Goal: Answer question/provide support

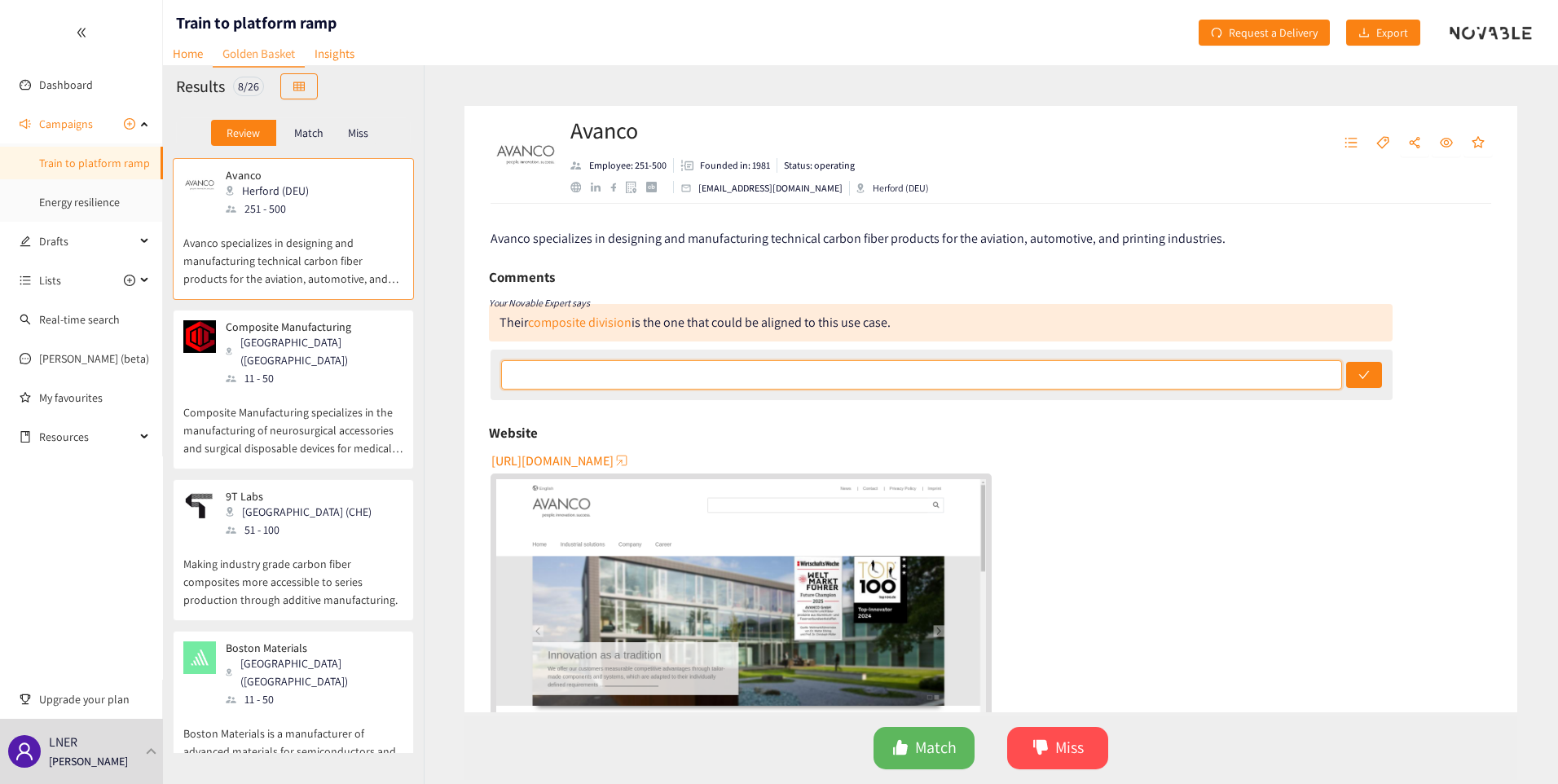
click at [591, 373] on input "text" at bounding box center [922, 374] width 842 height 29
type input "Yes, has potential to solve the challenge"
click at [1346, 362] on button "submit" at bounding box center [1364, 374] width 36 height 26
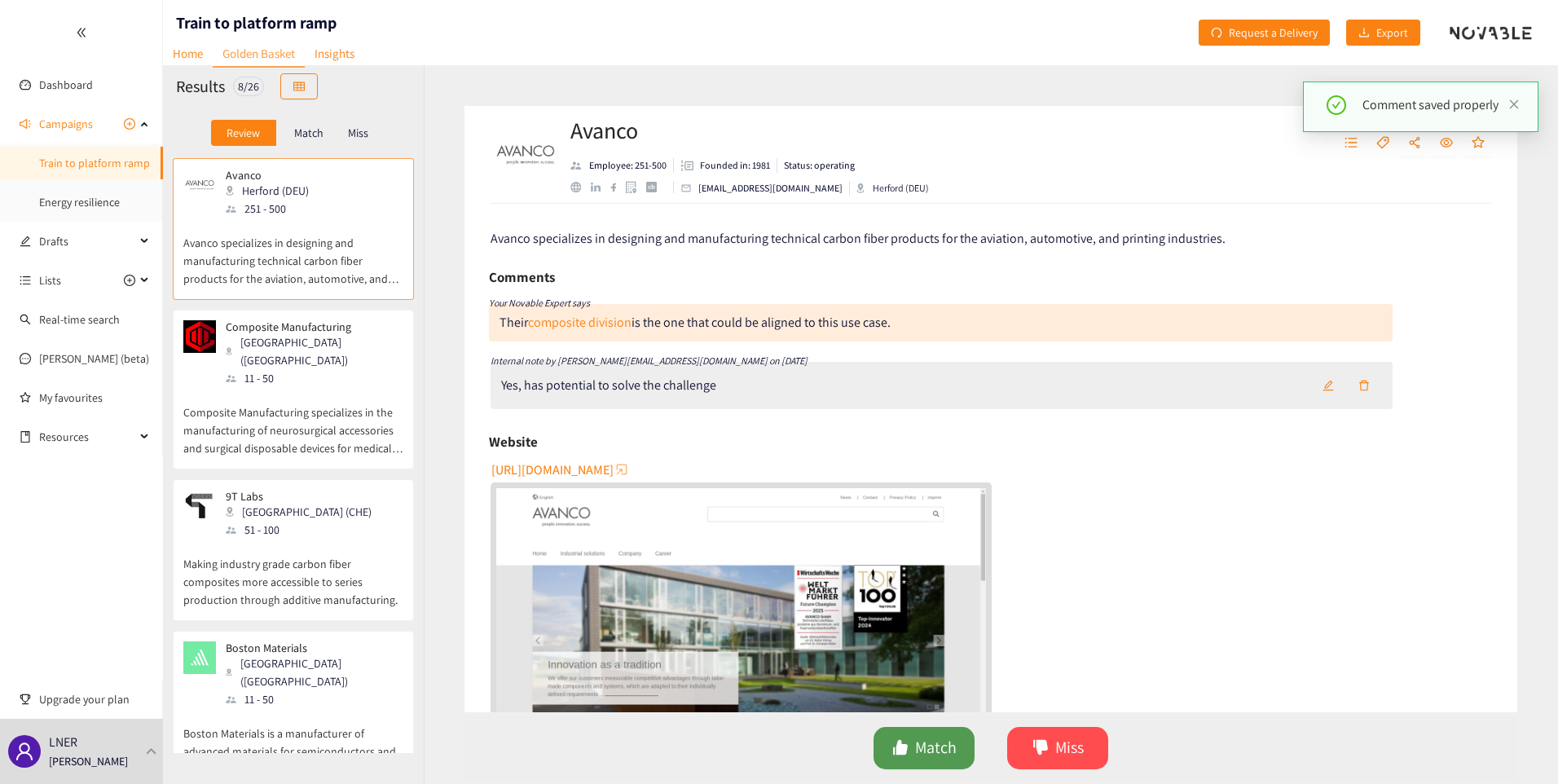
click at [890, 738] on button "Match" at bounding box center [924, 747] width 101 height 42
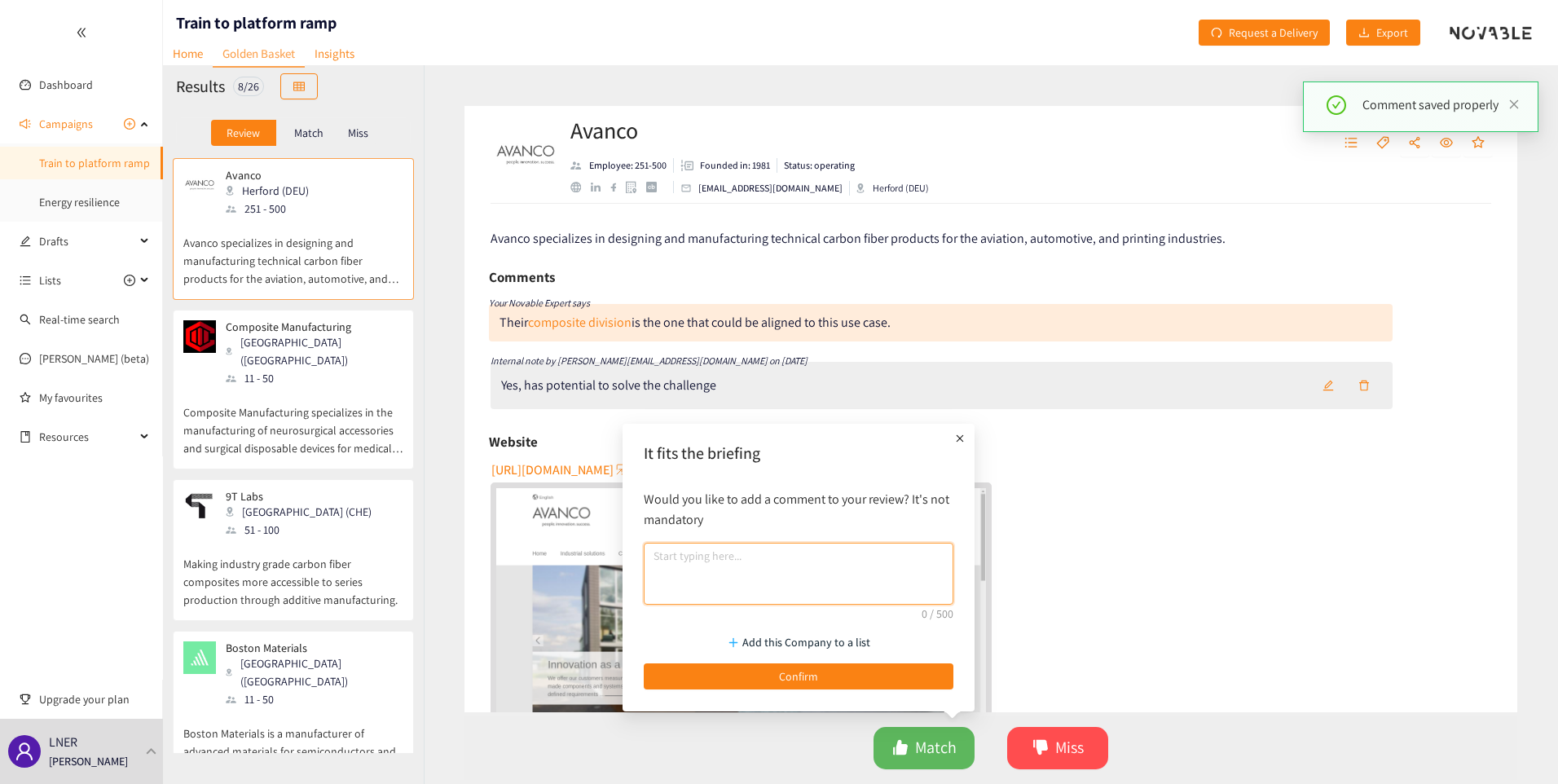
click at [793, 570] on textarea at bounding box center [799, 573] width 310 height 62
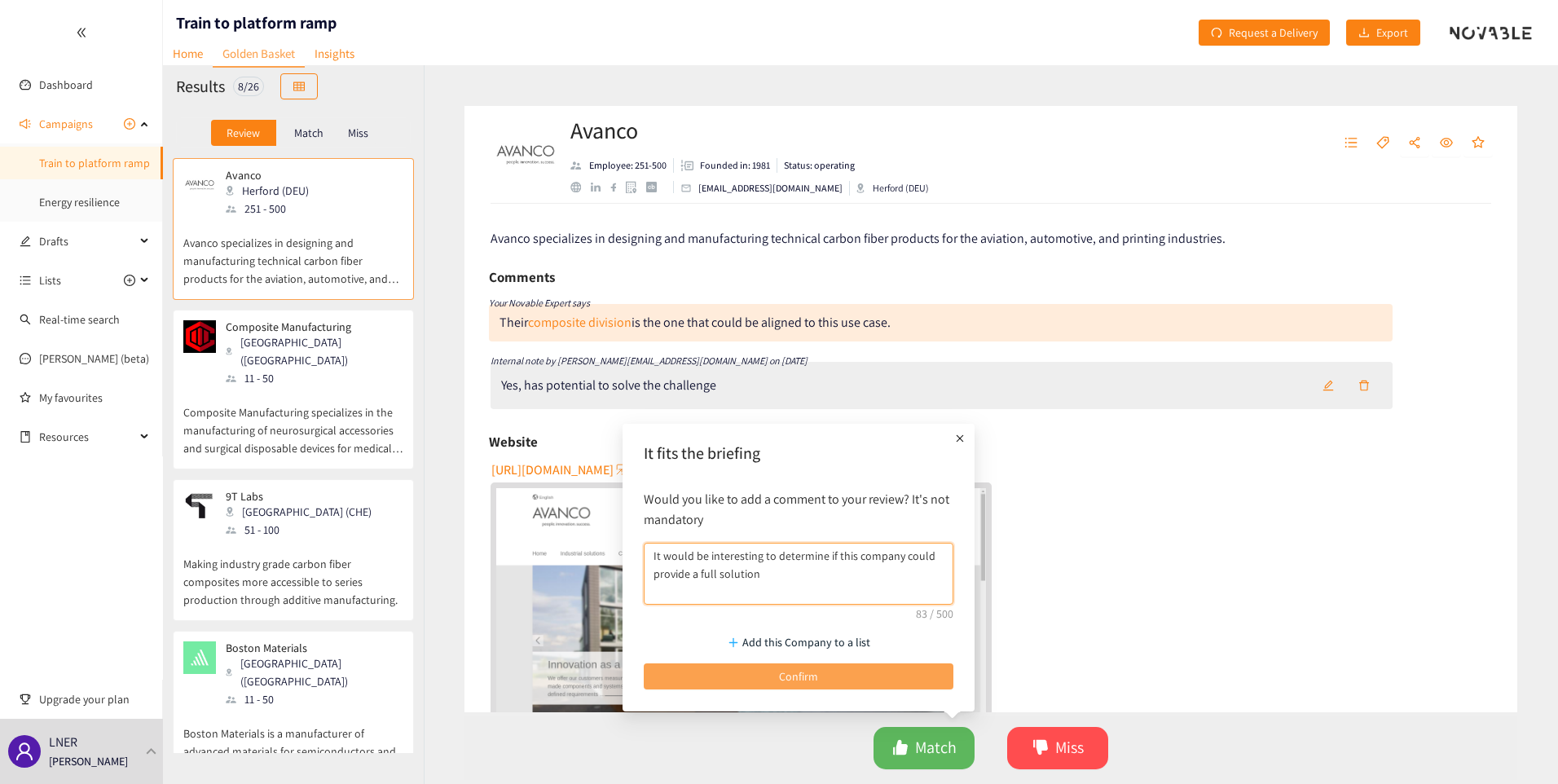
type textarea "It would be interesting to determine if this company could provide a full solut…"
click at [802, 670] on span "Confirm" at bounding box center [799, 676] width 39 height 18
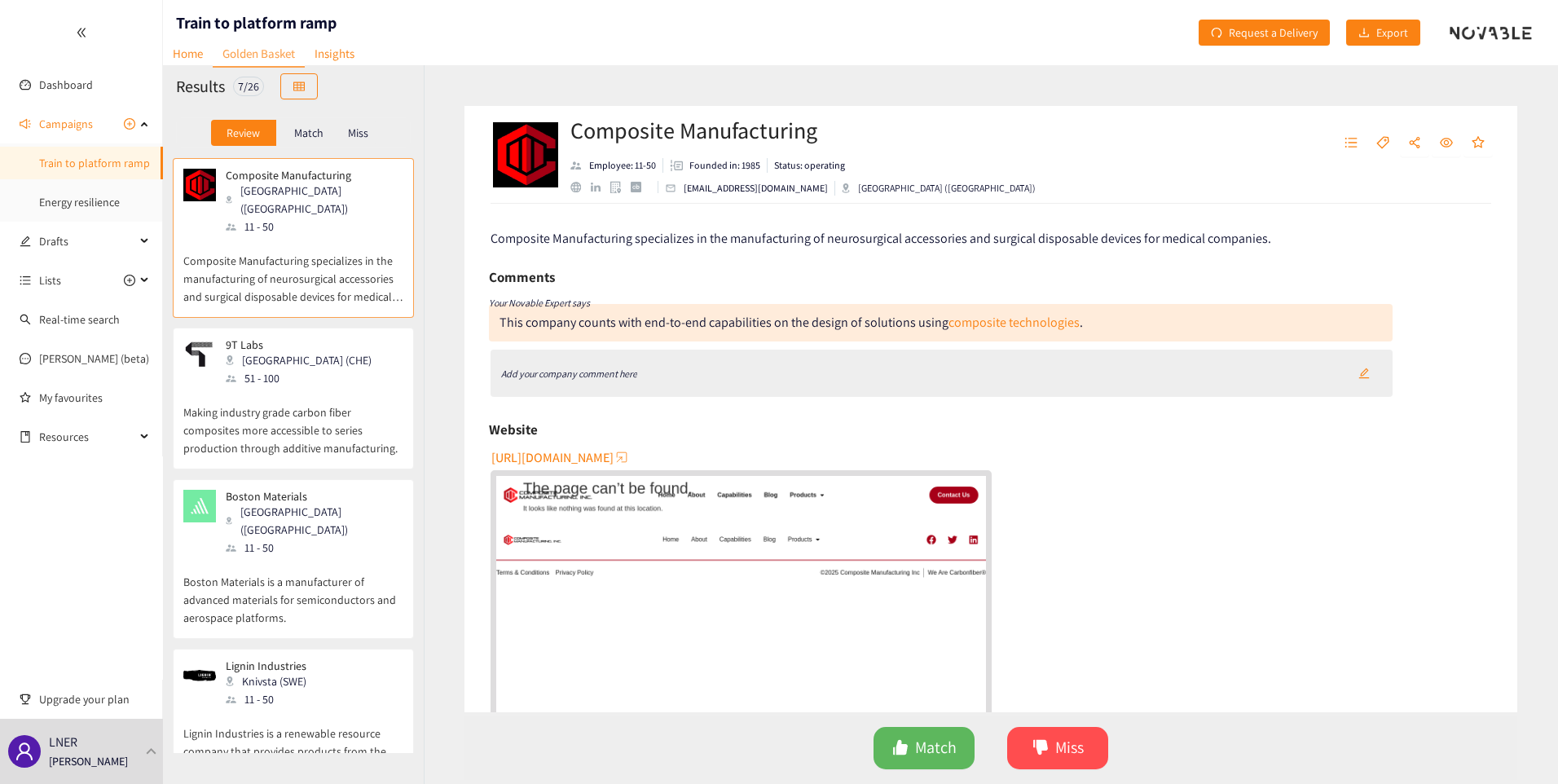
click at [581, 457] on span "[URL][DOMAIN_NAME]" at bounding box center [552, 457] width 122 height 21
click at [901, 755] on icon "like" at bounding box center [900, 746] width 16 height 16
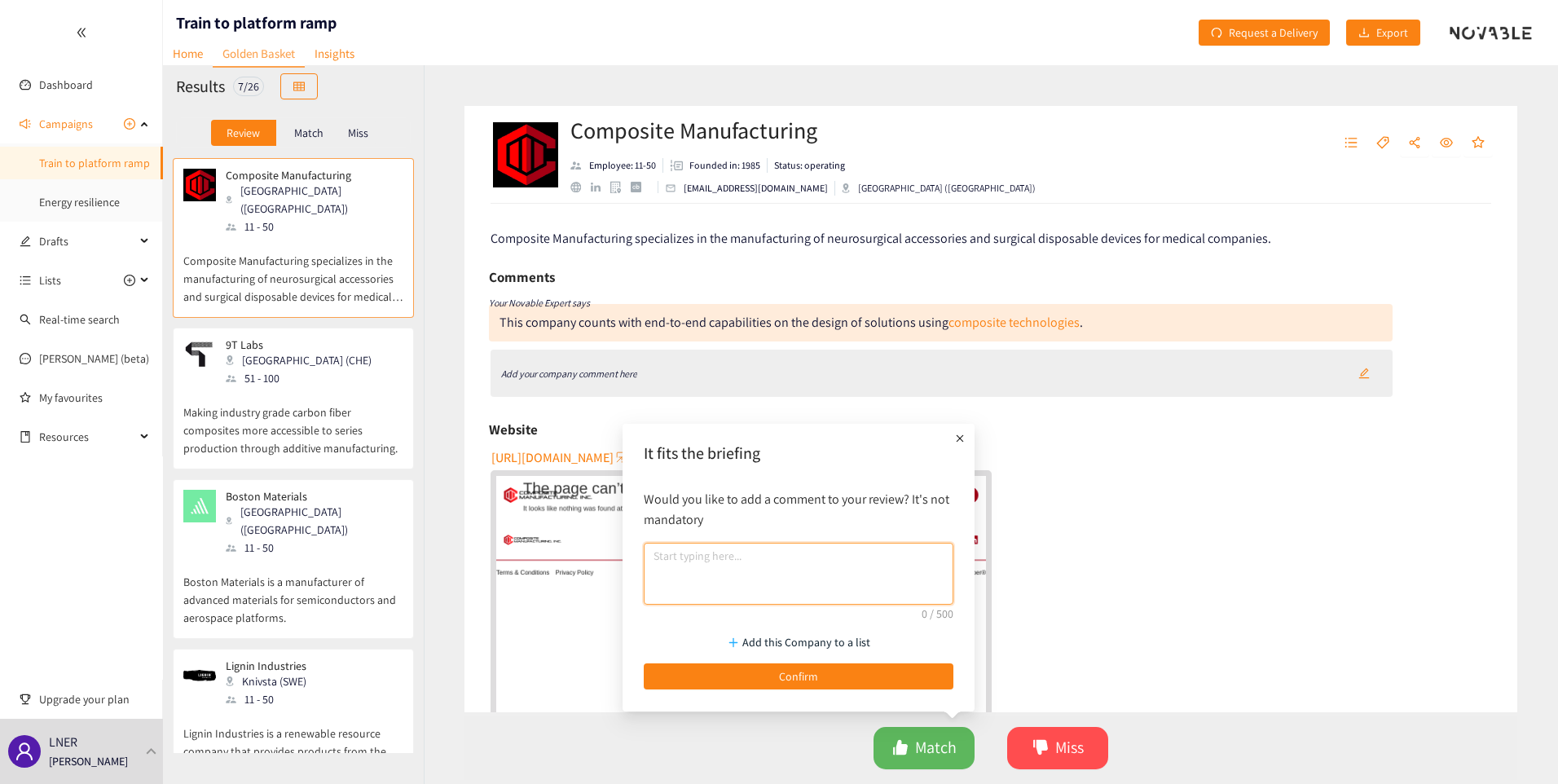
click at [780, 565] on textarea at bounding box center [799, 573] width 310 height 62
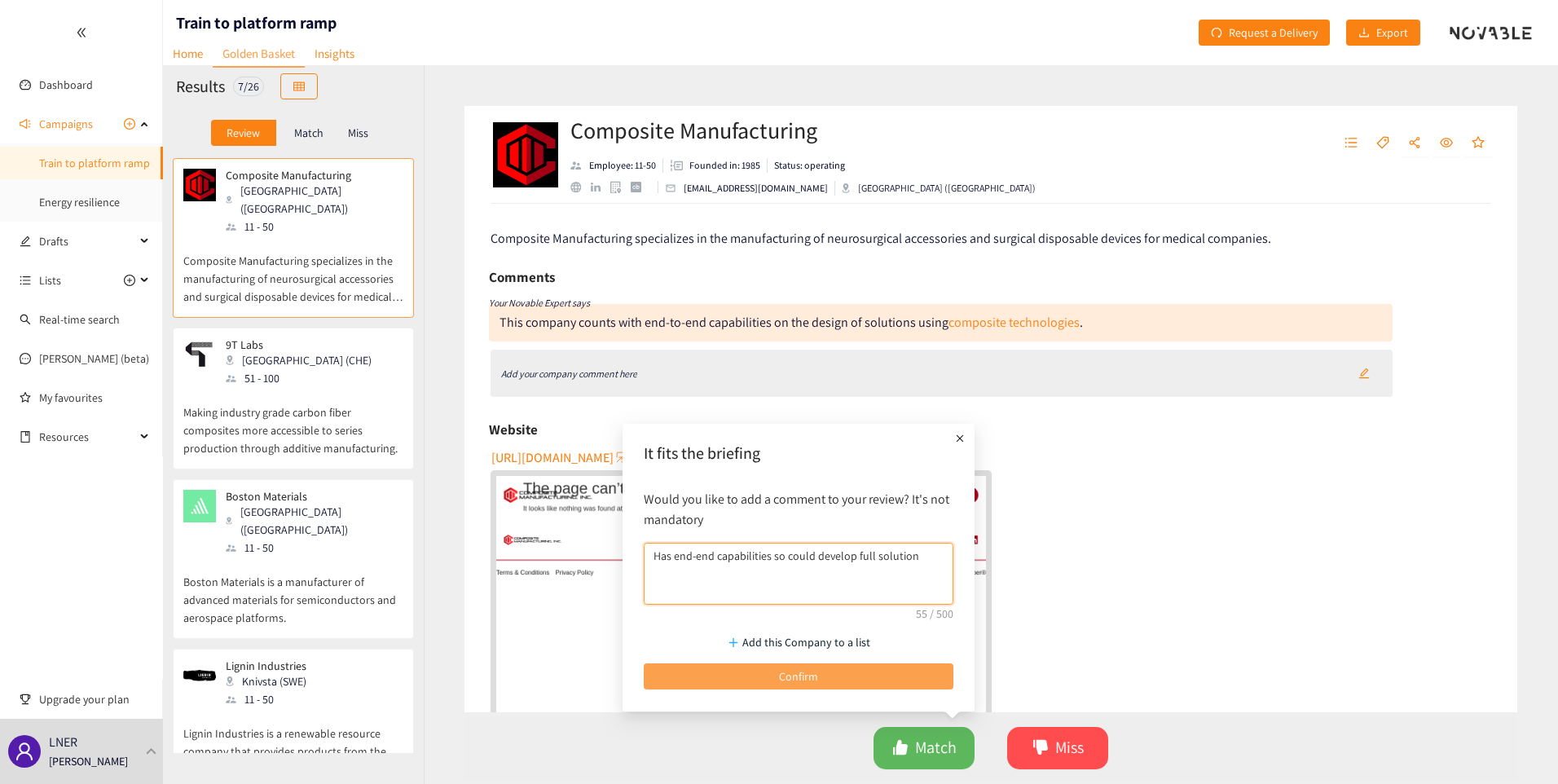
type textarea "Has end-end capabilities so could develop full solution"
click at [783, 683] on span "Confirm" at bounding box center [799, 676] width 39 height 18
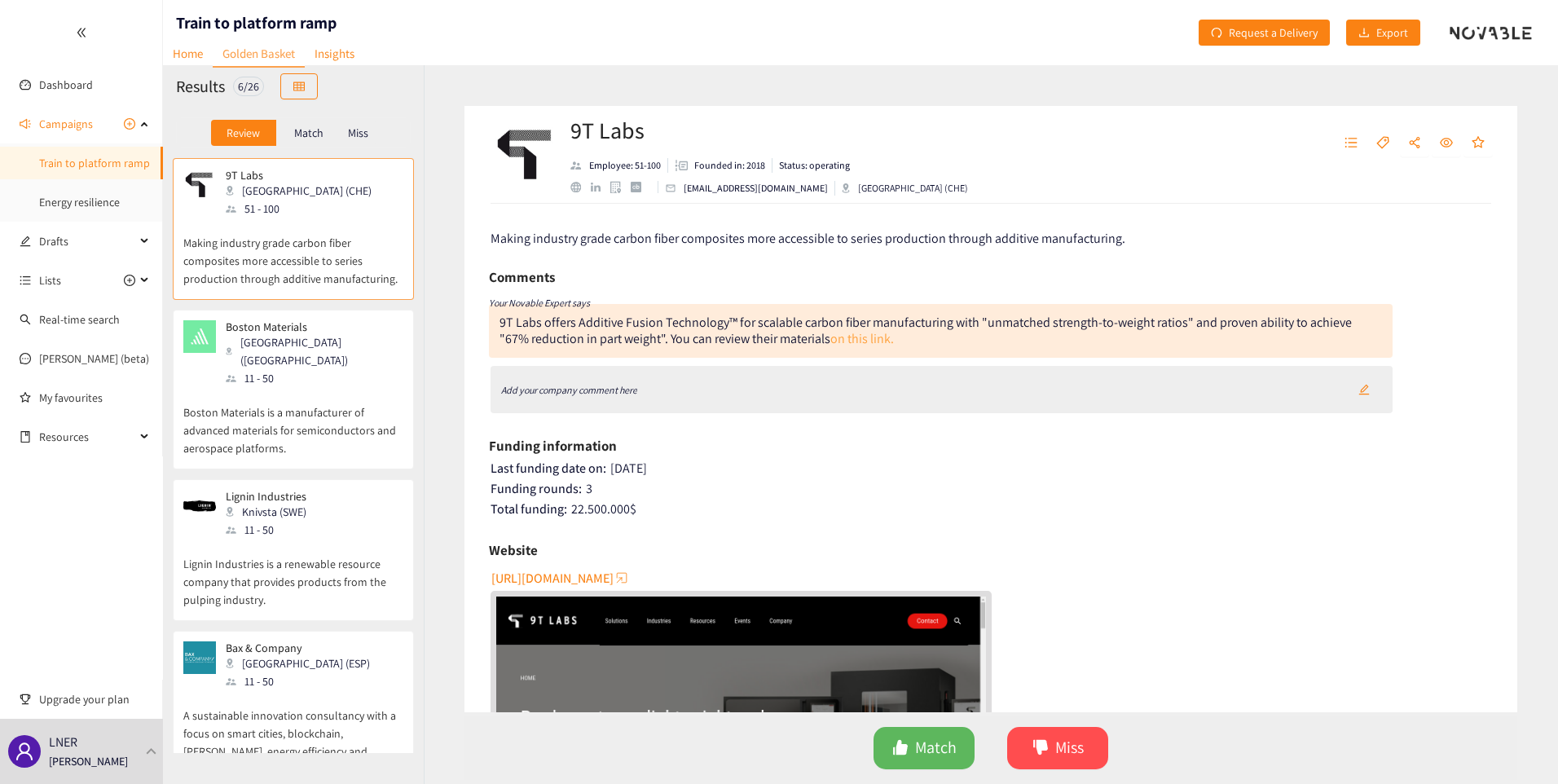
click at [837, 335] on link "on this link." at bounding box center [862, 338] width 63 height 17
click at [918, 757] on span "Match" at bounding box center [936, 747] width 42 height 25
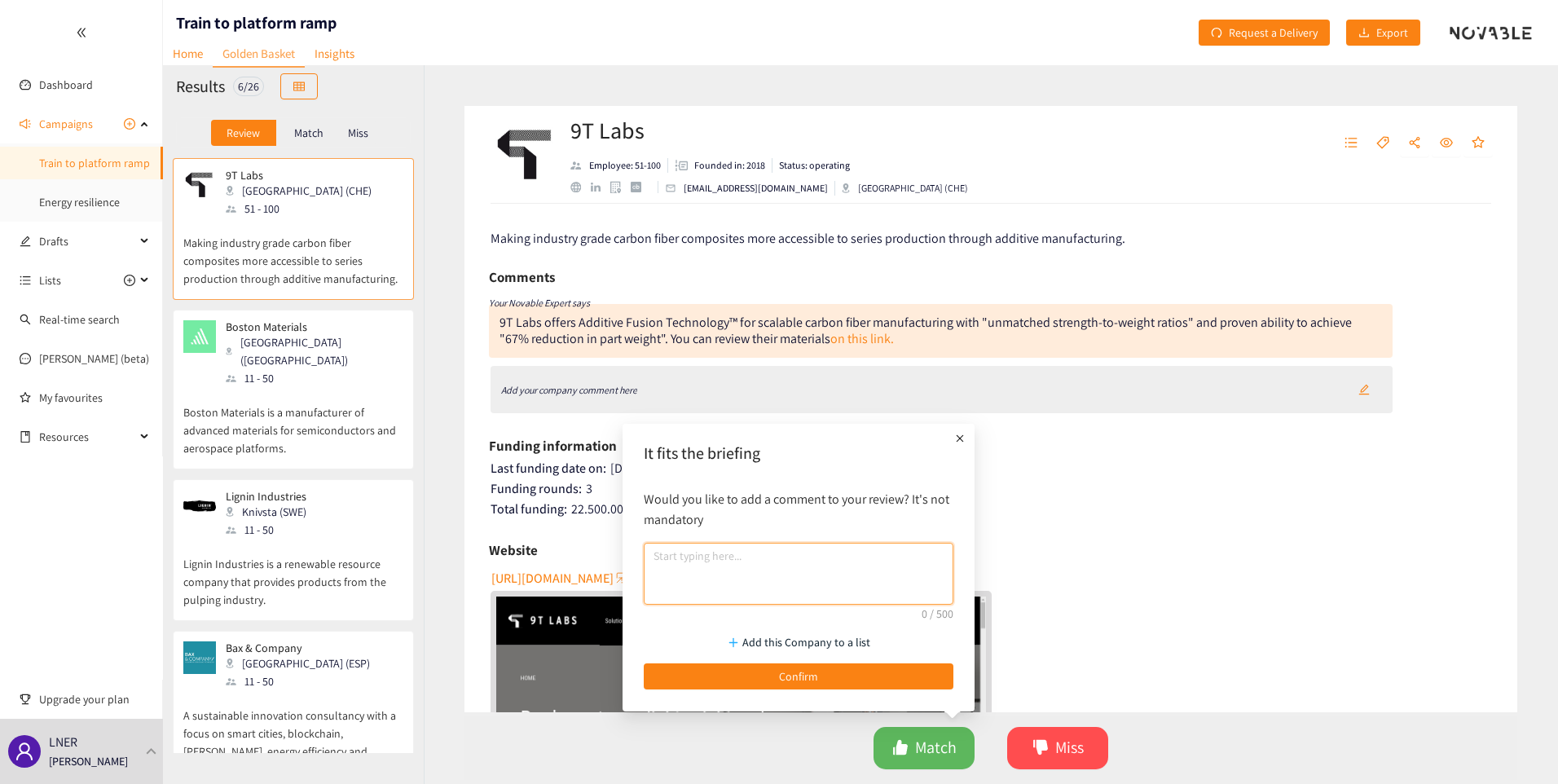
click at [855, 575] on textarea at bounding box center [799, 573] width 310 height 62
click at [961, 437] on icon "plus" at bounding box center [960, 438] width 16 height 16
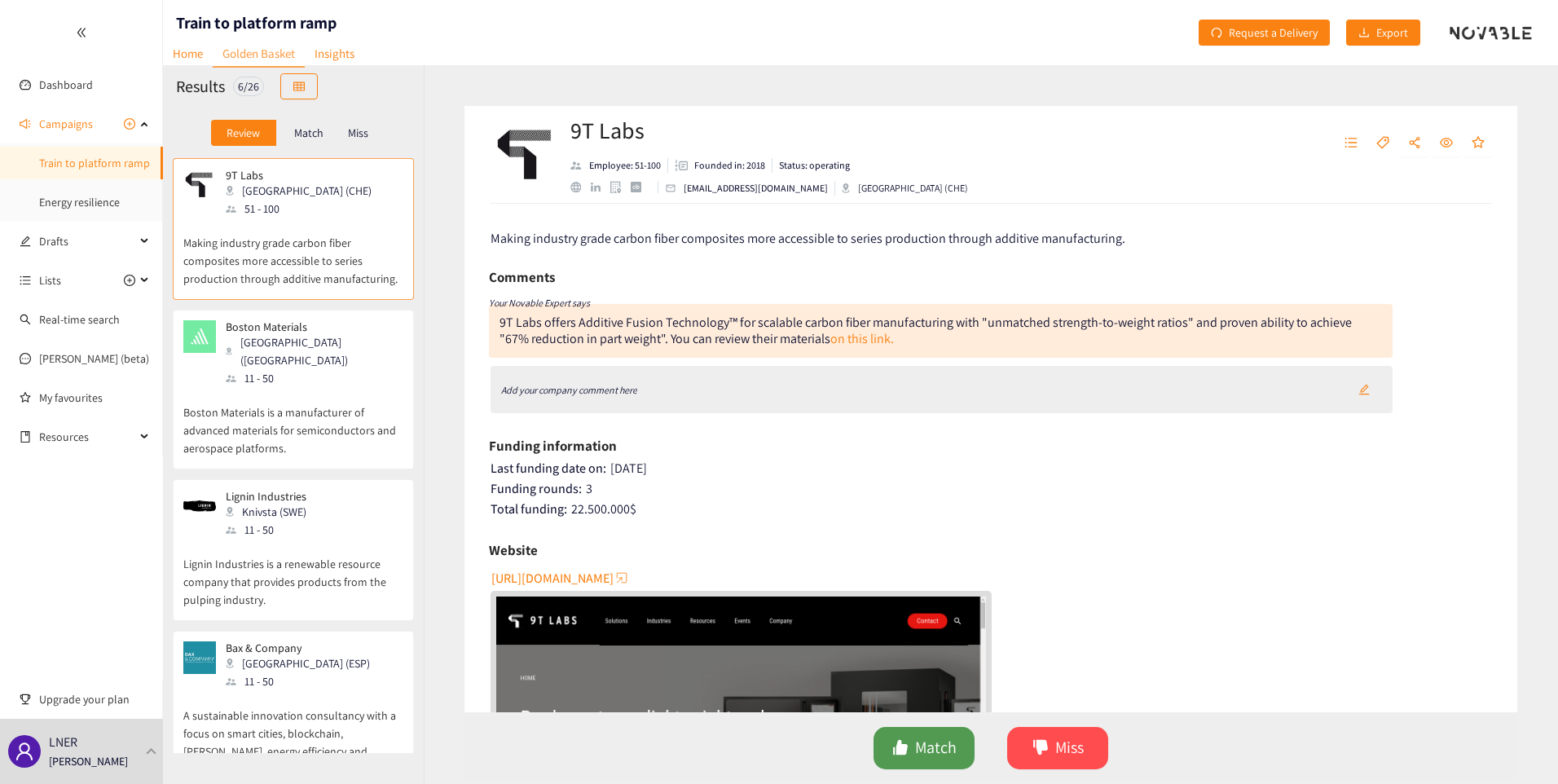
click at [917, 753] on span "Match" at bounding box center [936, 747] width 42 height 25
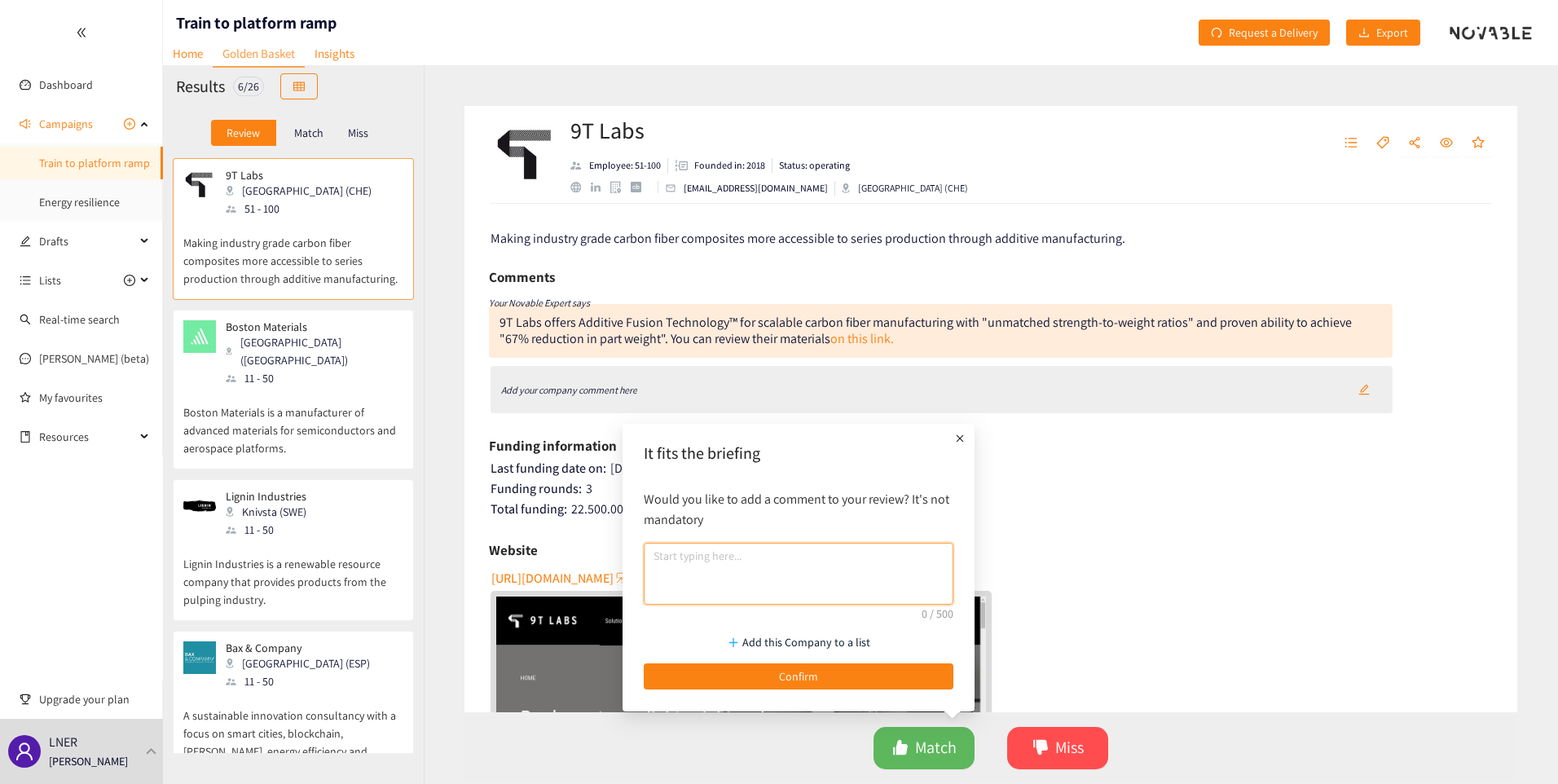
click at [776, 571] on textarea at bounding box center [799, 573] width 310 height 62
drag, startPoint x: 776, startPoint y: 557, endPoint x: 620, endPoint y: 550, distance: 156.2
click at [620, 550] on body "We value your privacy We use cookies to enhance your browsing experience, serve…" at bounding box center [779, 392] width 1558 height 784
type textarea "O"
type textarea "3D printed compostit"
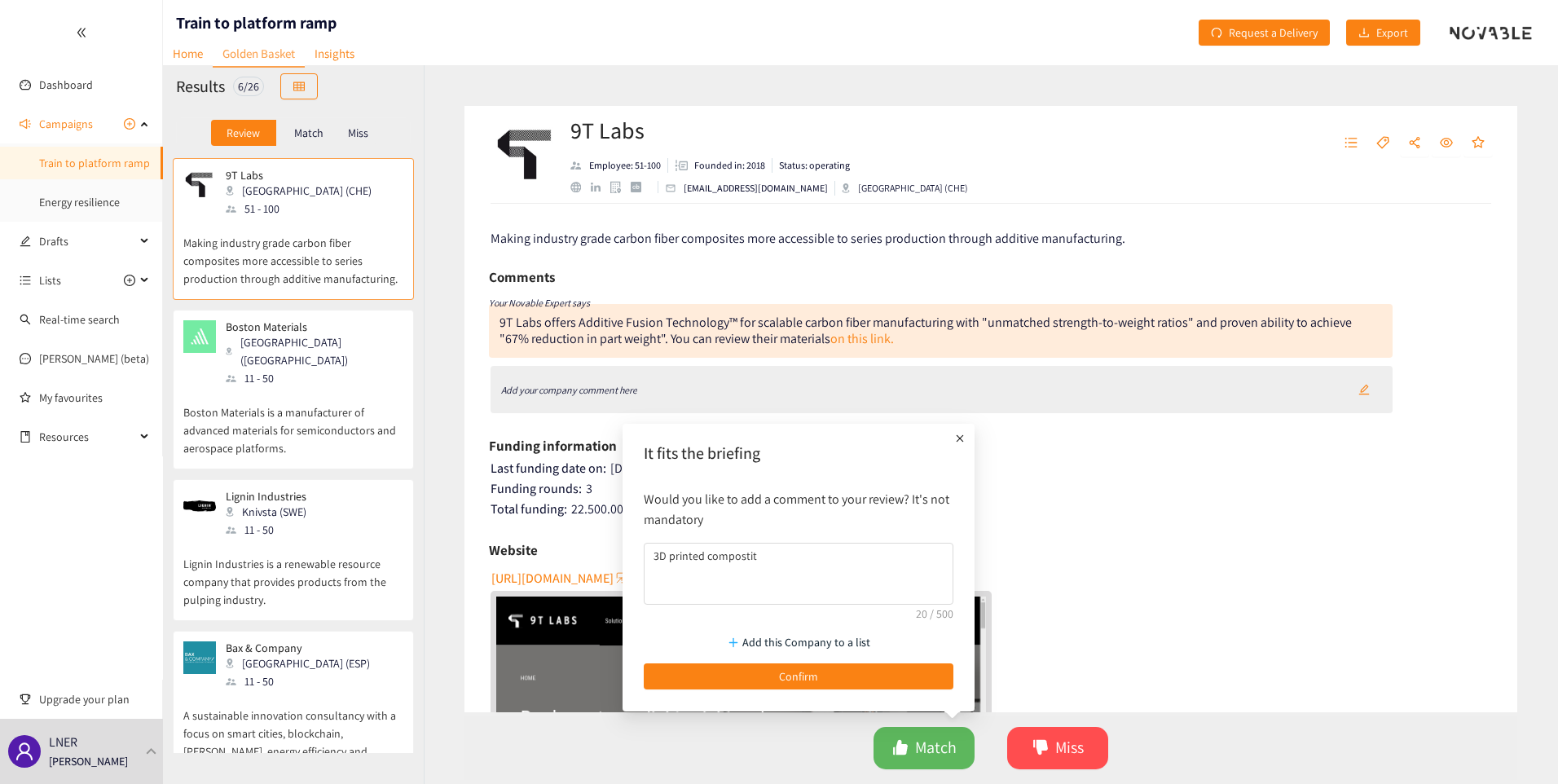
click at [958, 438] on icon "plus" at bounding box center [960, 438] width 16 height 16
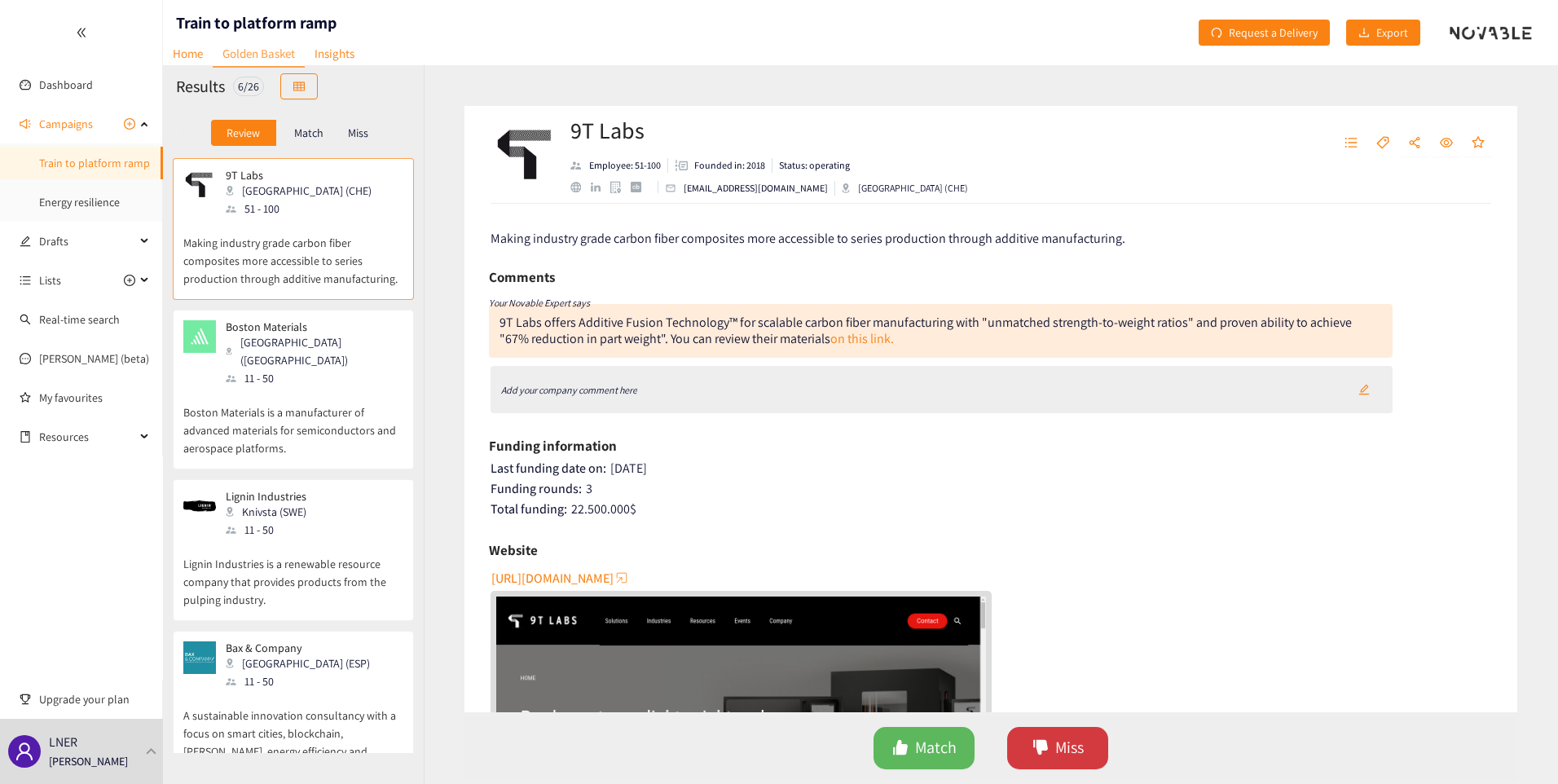
click at [1040, 740] on icon "dislike" at bounding box center [1041, 746] width 14 height 14
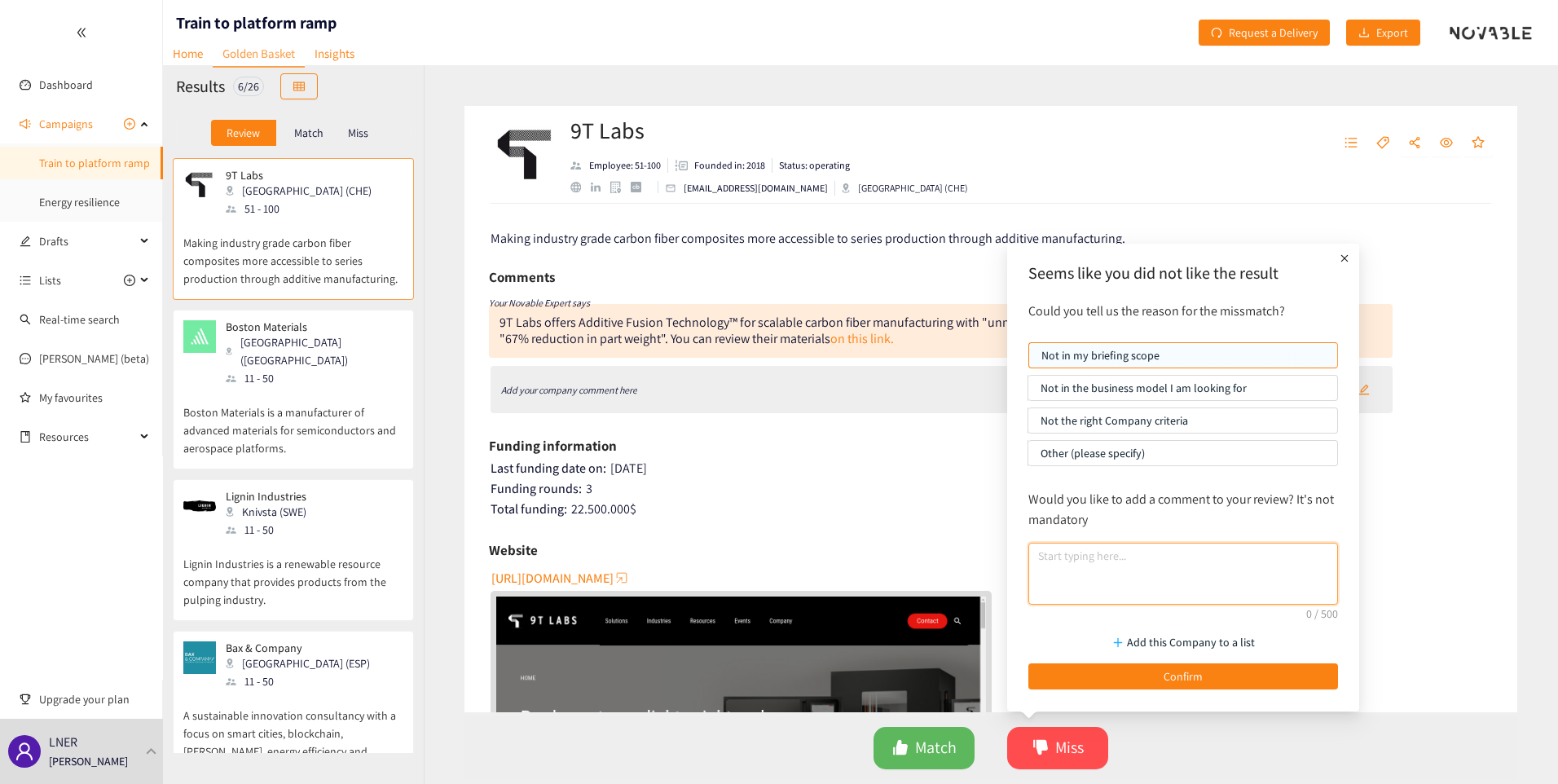
click at [1105, 559] on textarea at bounding box center [1183, 573] width 310 height 62
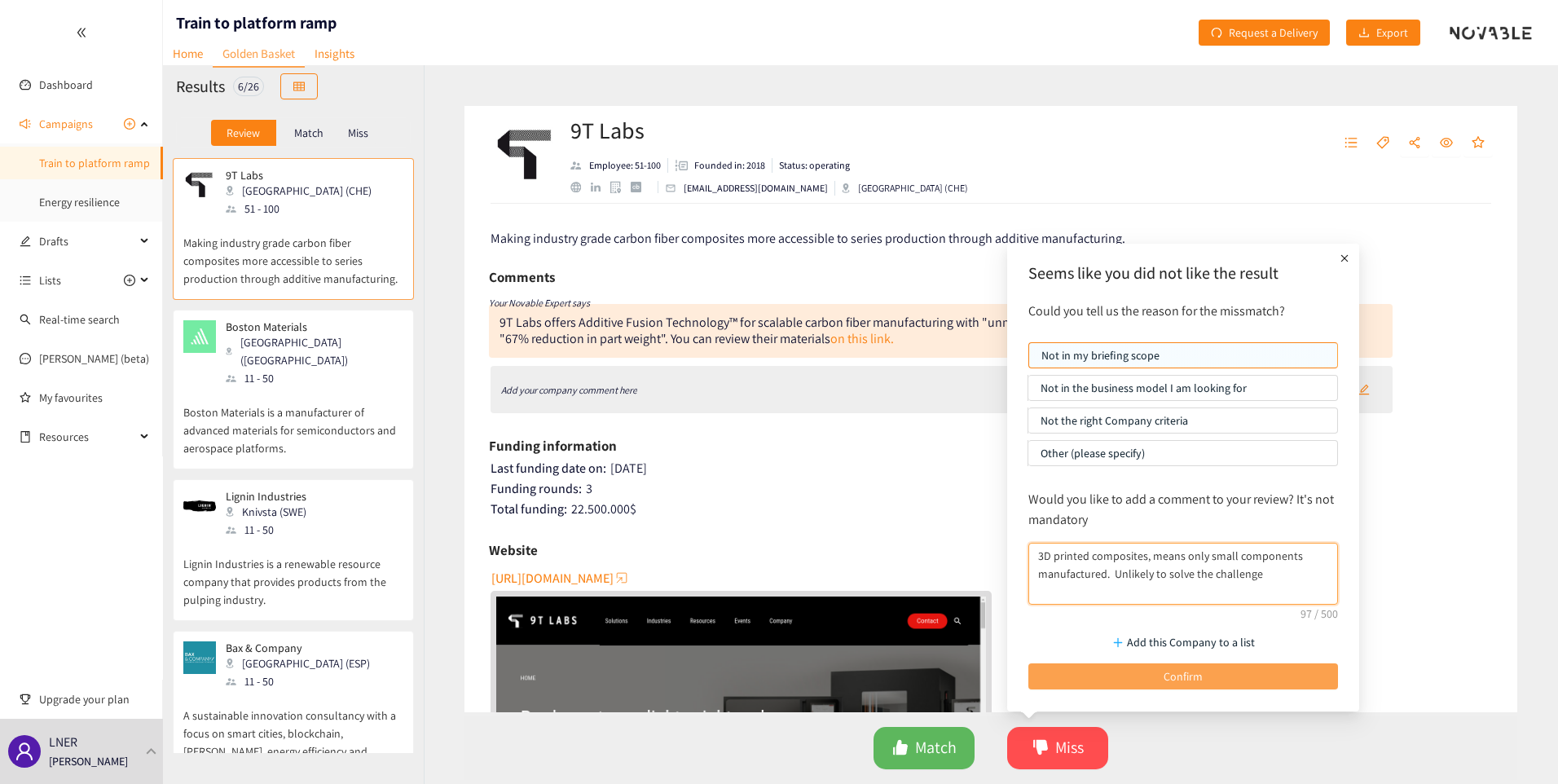
type textarea "3D printed composites, means only small components manufactured. Unlikely to so…"
click at [1136, 673] on button "Confirm" at bounding box center [1183, 676] width 310 height 26
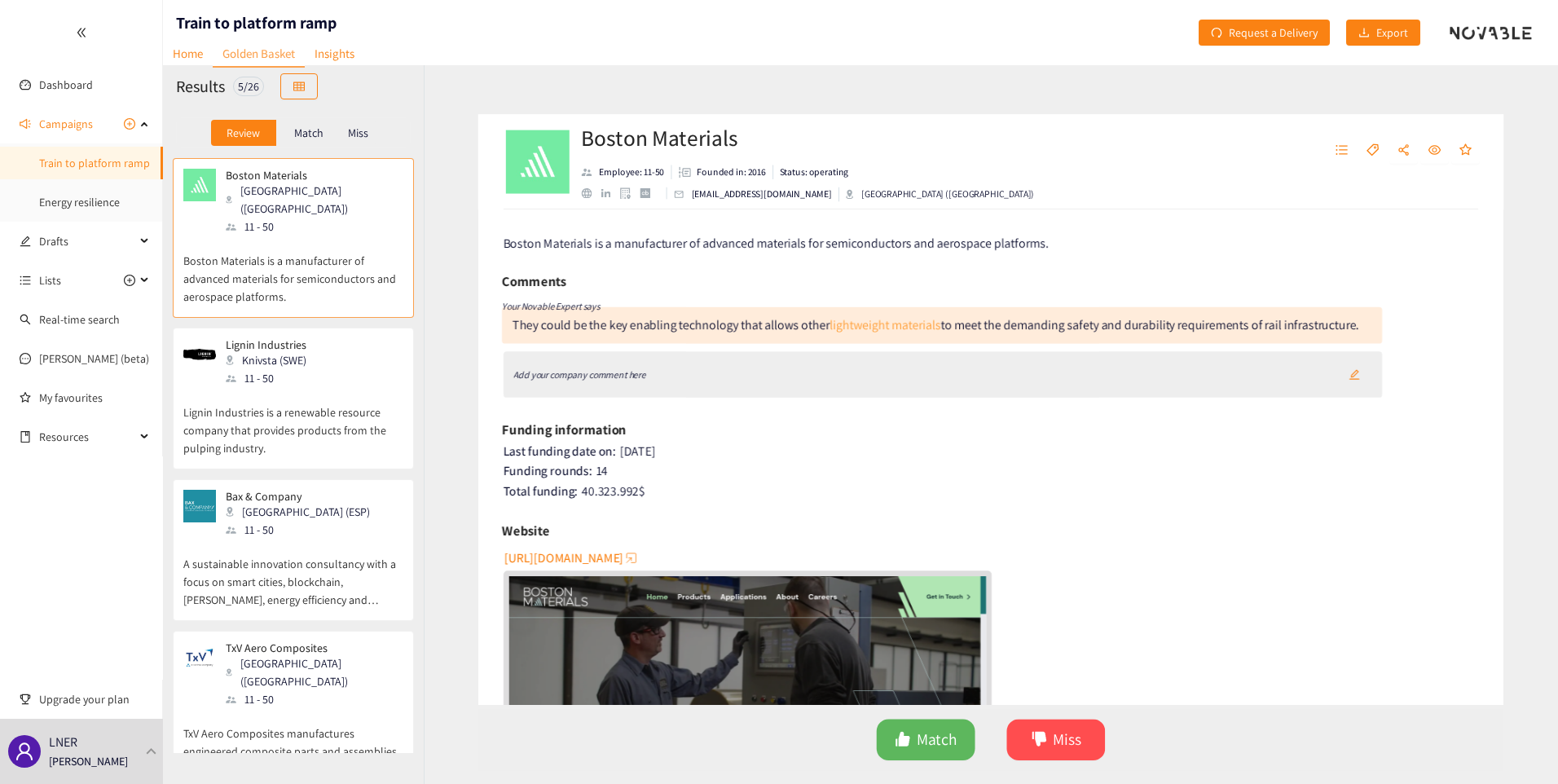
click at [858, 317] on link "lightweight materials" at bounding box center [883, 321] width 114 height 17
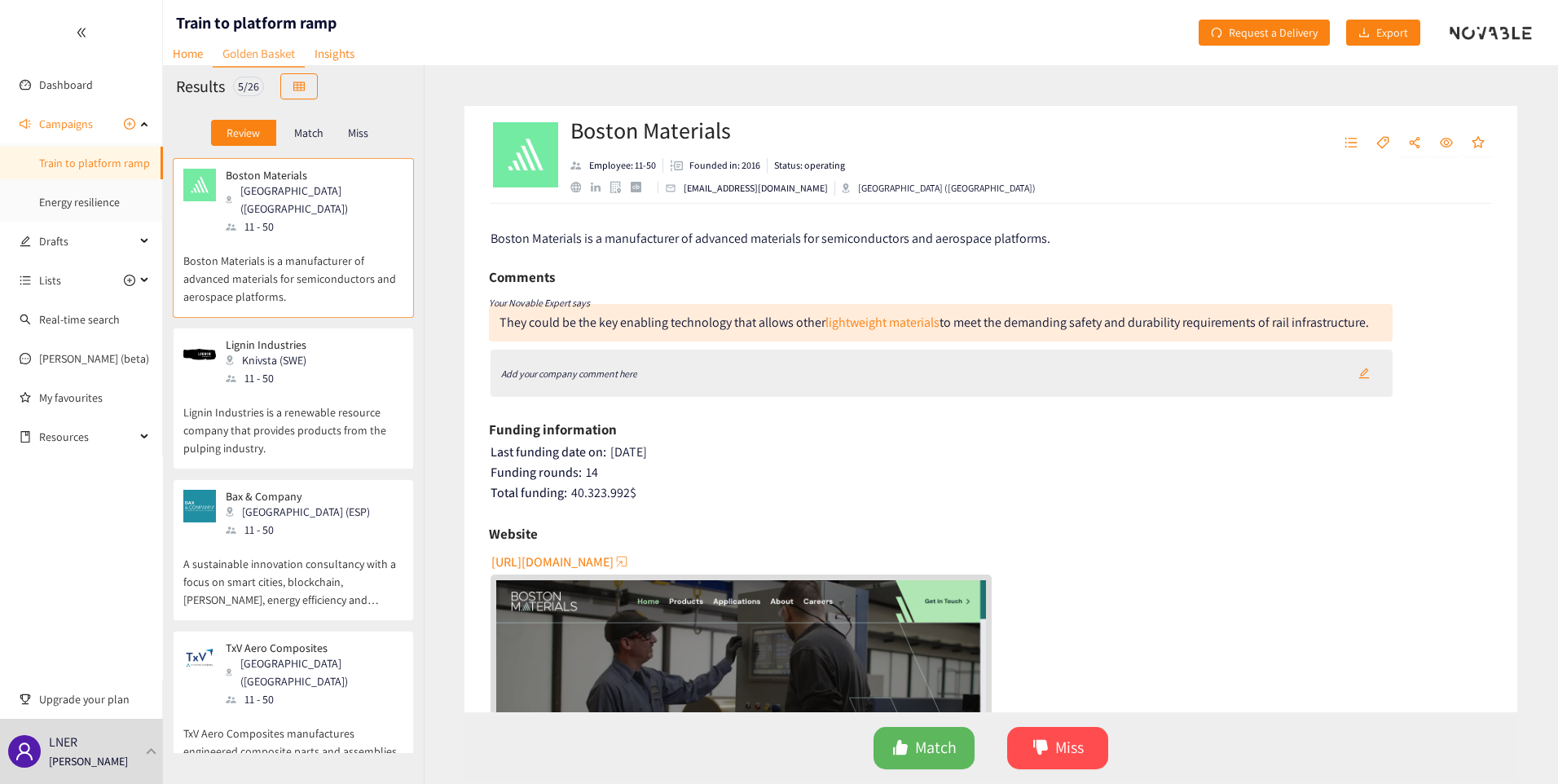
click at [615, 376] on icon "Add your company comment here" at bounding box center [569, 373] width 136 height 13
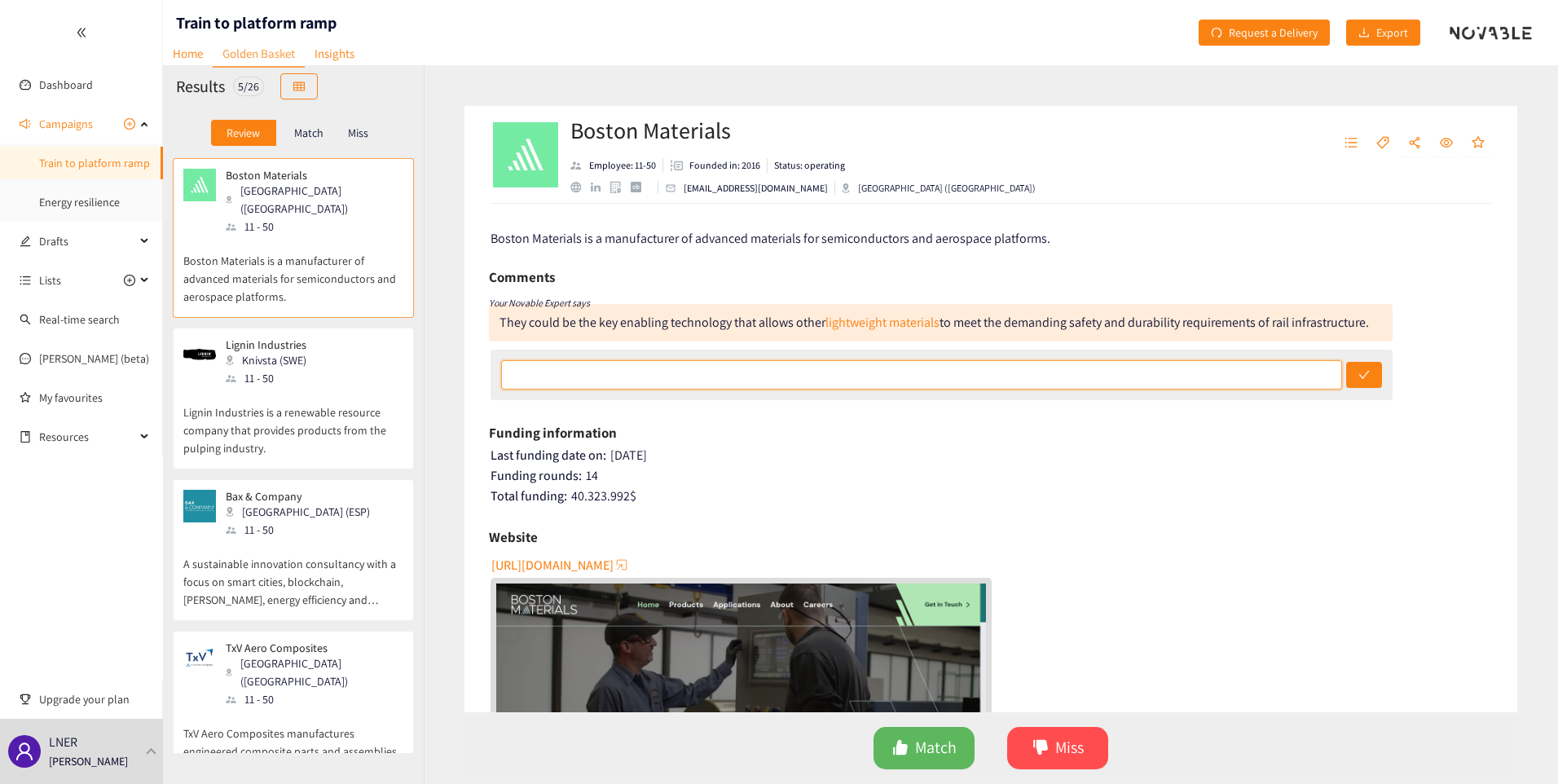
click at [878, 380] on input "text" at bounding box center [922, 374] width 842 height 29
type input "Not sure on this one. Might be worth reaching out to."
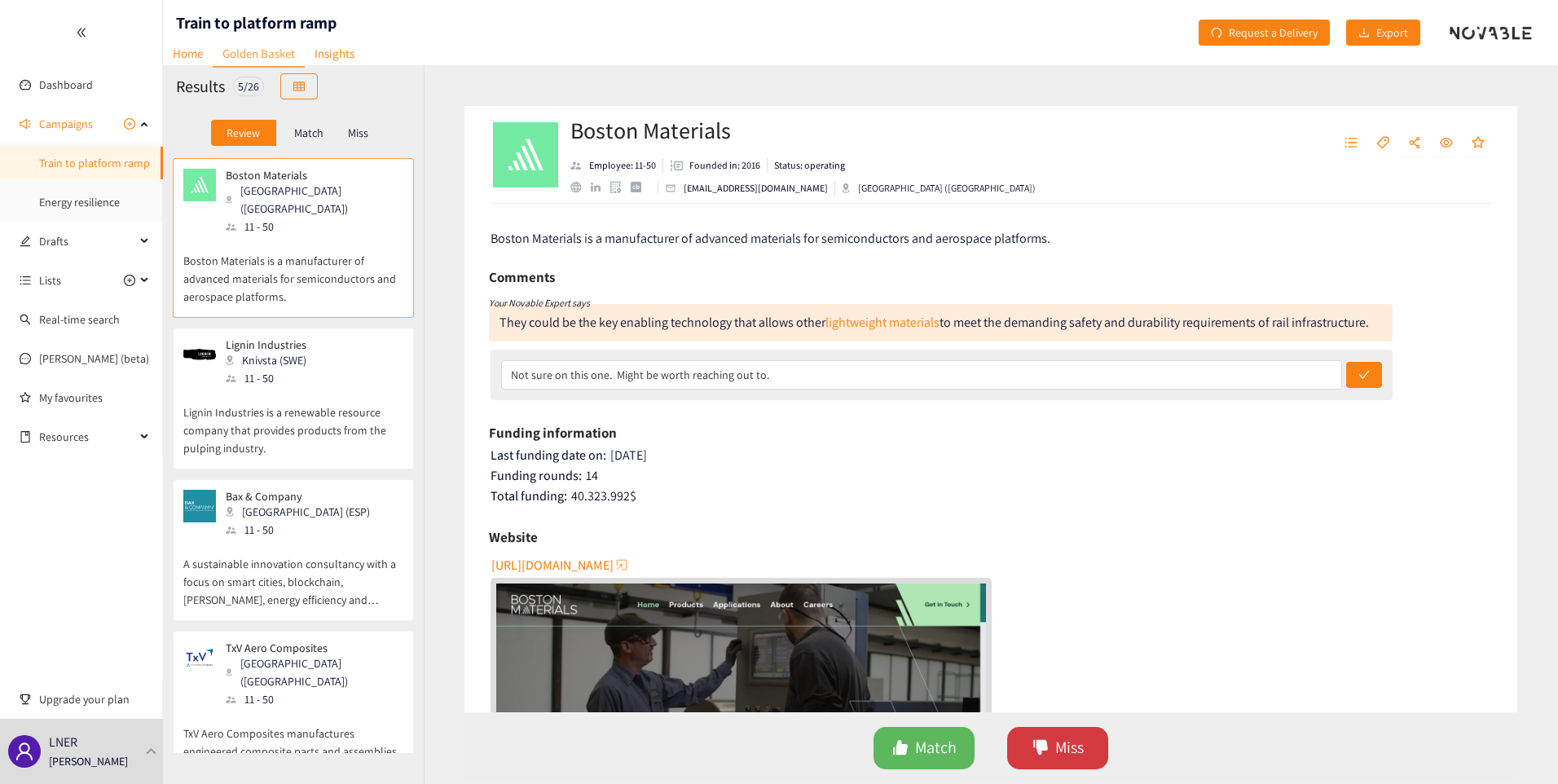
click at [1063, 751] on span "Miss" at bounding box center [1069, 747] width 29 height 25
click at [925, 481] on div "Funding rounds: 14" at bounding box center [992, 476] width 1003 height 16
click at [926, 742] on span "Match" at bounding box center [936, 747] width 42 height 25
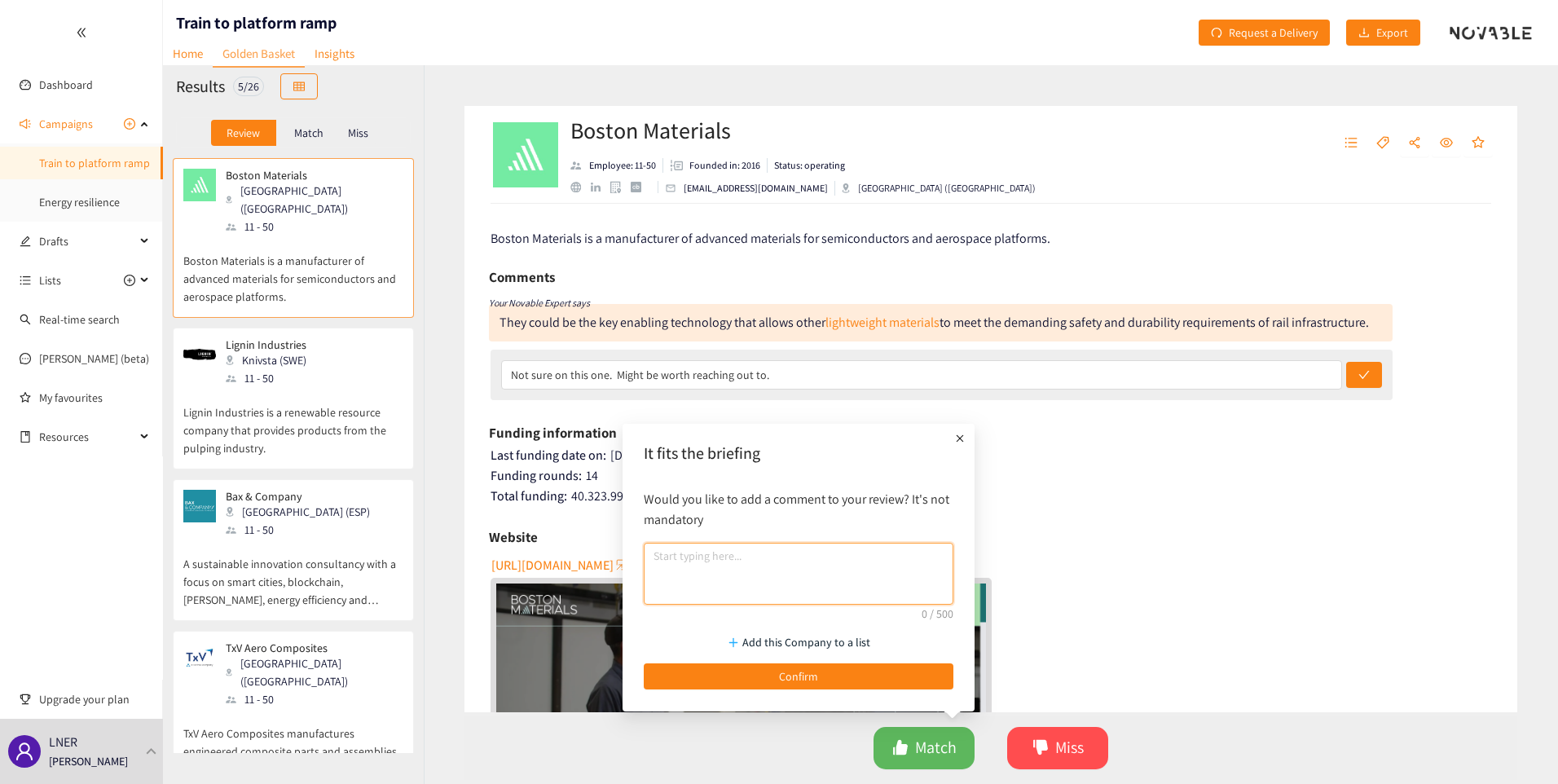
click at [817, 570] on textarea at bounding box center [799, 573] width 310 height 62
type textarea "Potential. Worth reaching out to."
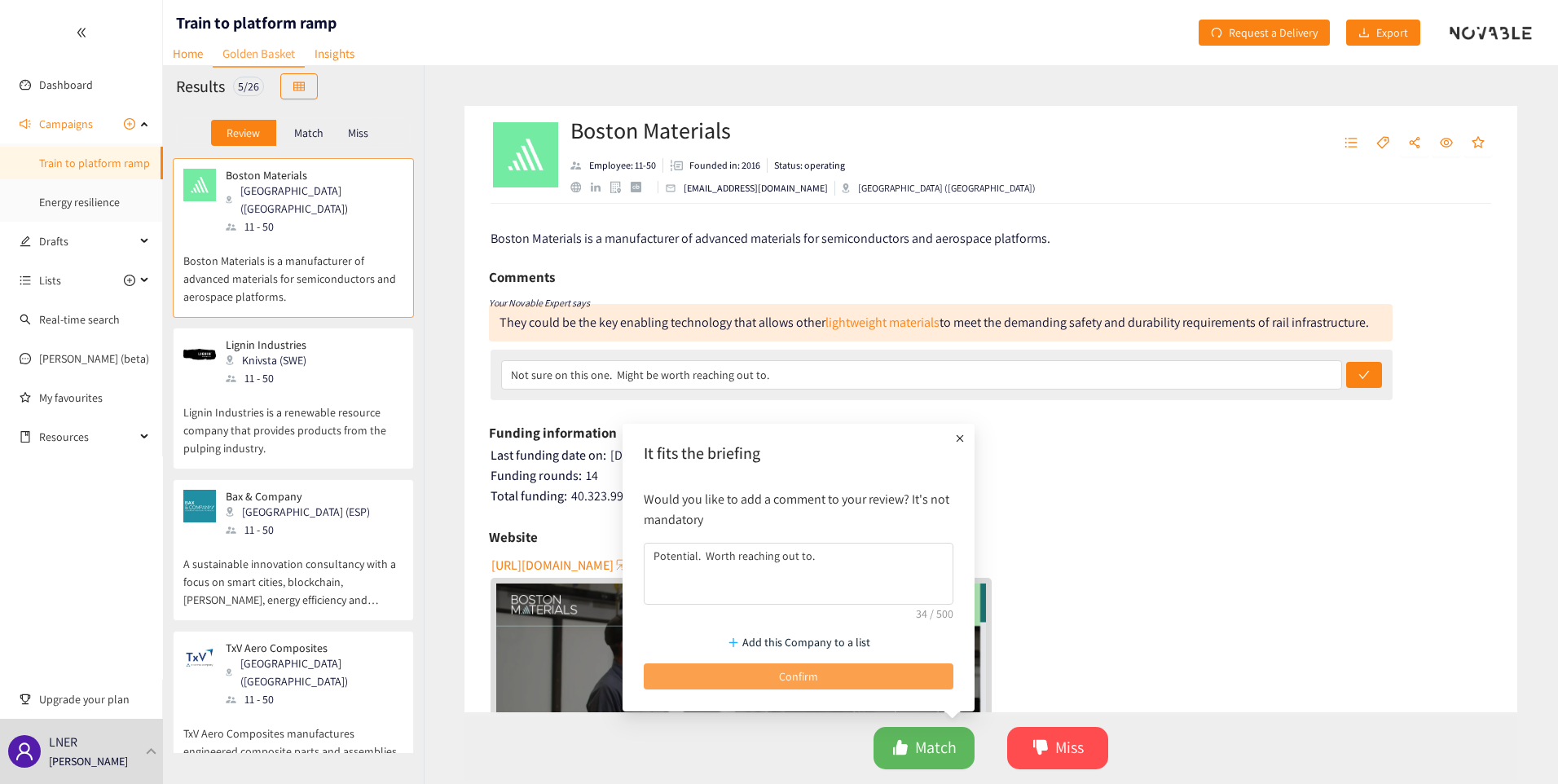
click at [800, 668] on span "Confirm" at bounding box center [799, 676] width 39 height 18
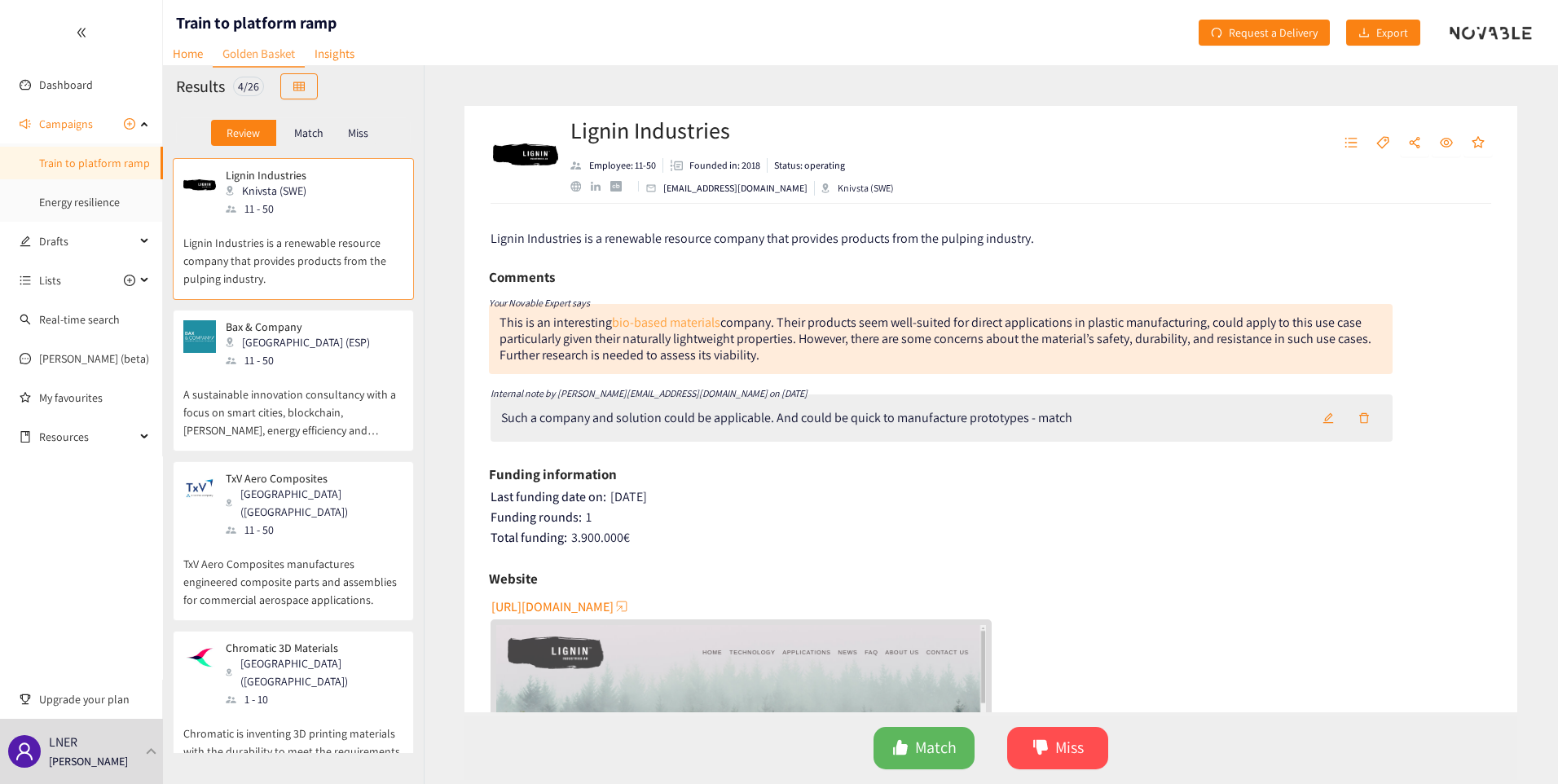
click at [692, 321] on link "bio-based materials" at bounding box center [666, 321] width 108 height 17
click at [931, 756] on span "Match" at bounding box center [936, 747] width 42 height 25
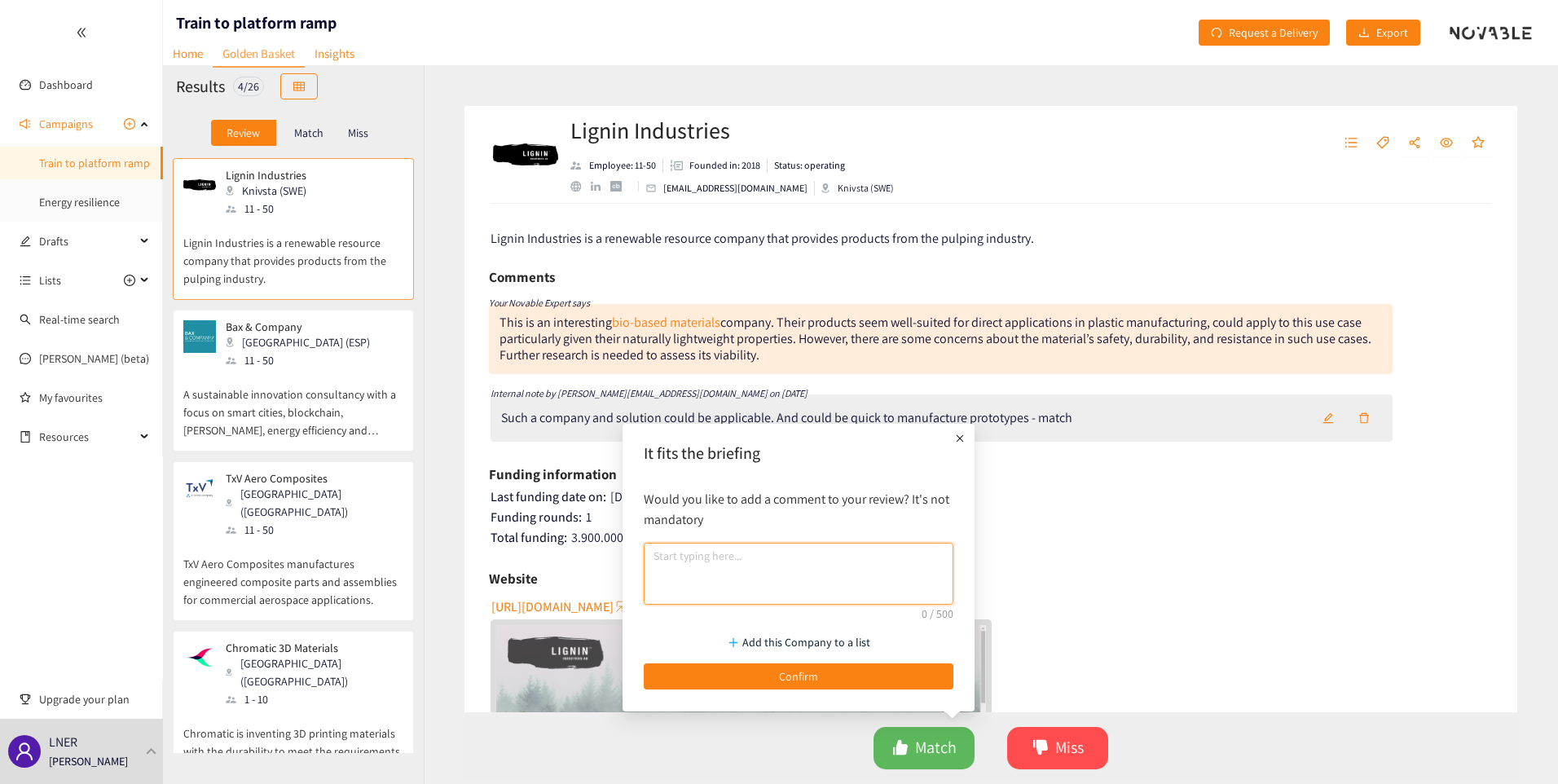
click at [808, 574] on textarea at bounding box center [799, 573] width 310 height 62
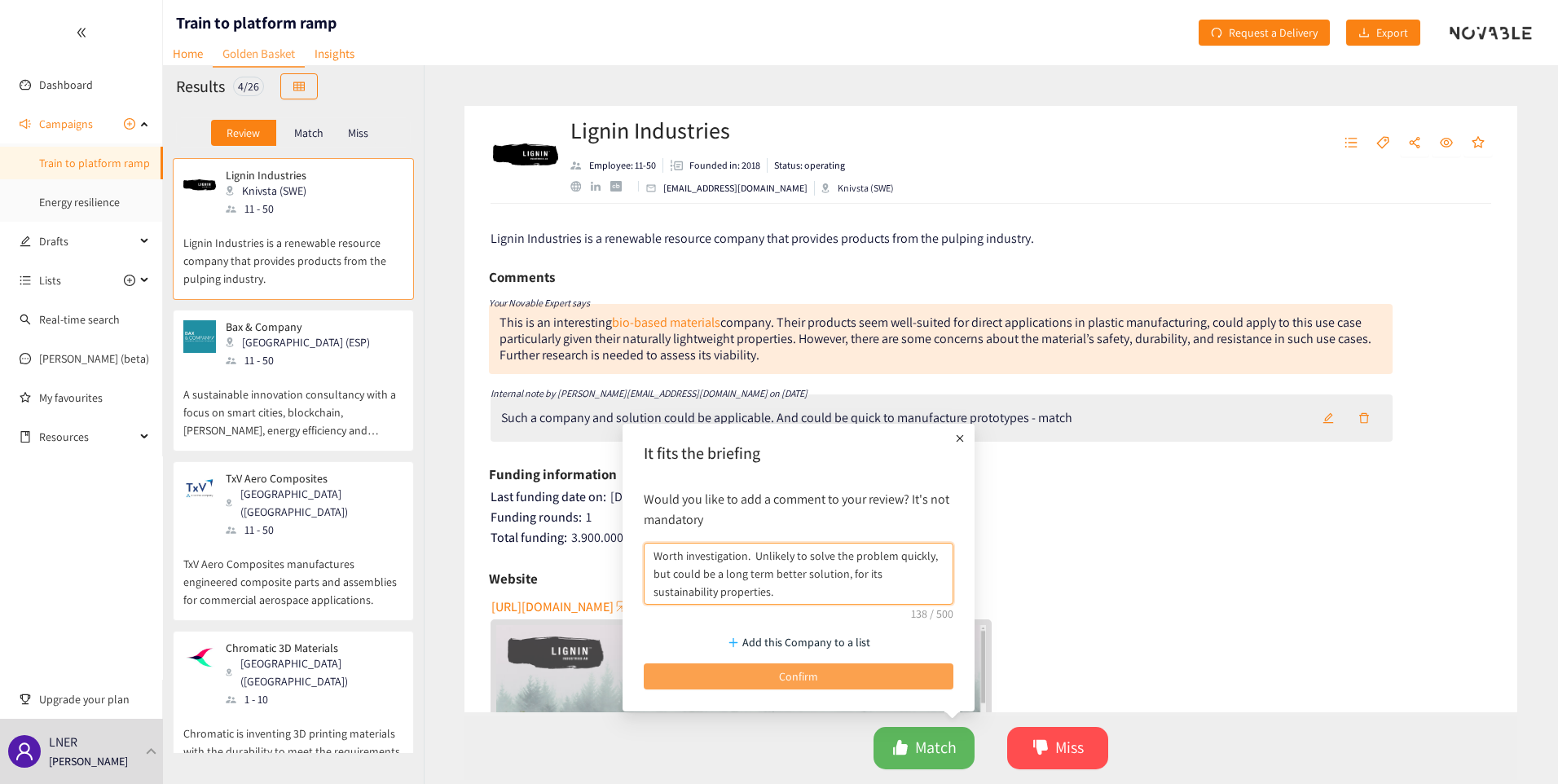
type textarea "Worth investigation. Unlikely to solve the problem quickly, but could be a long…"
click at [801, 675] on span "Confirm" at bounding box center [799, 676] width 39 height 18
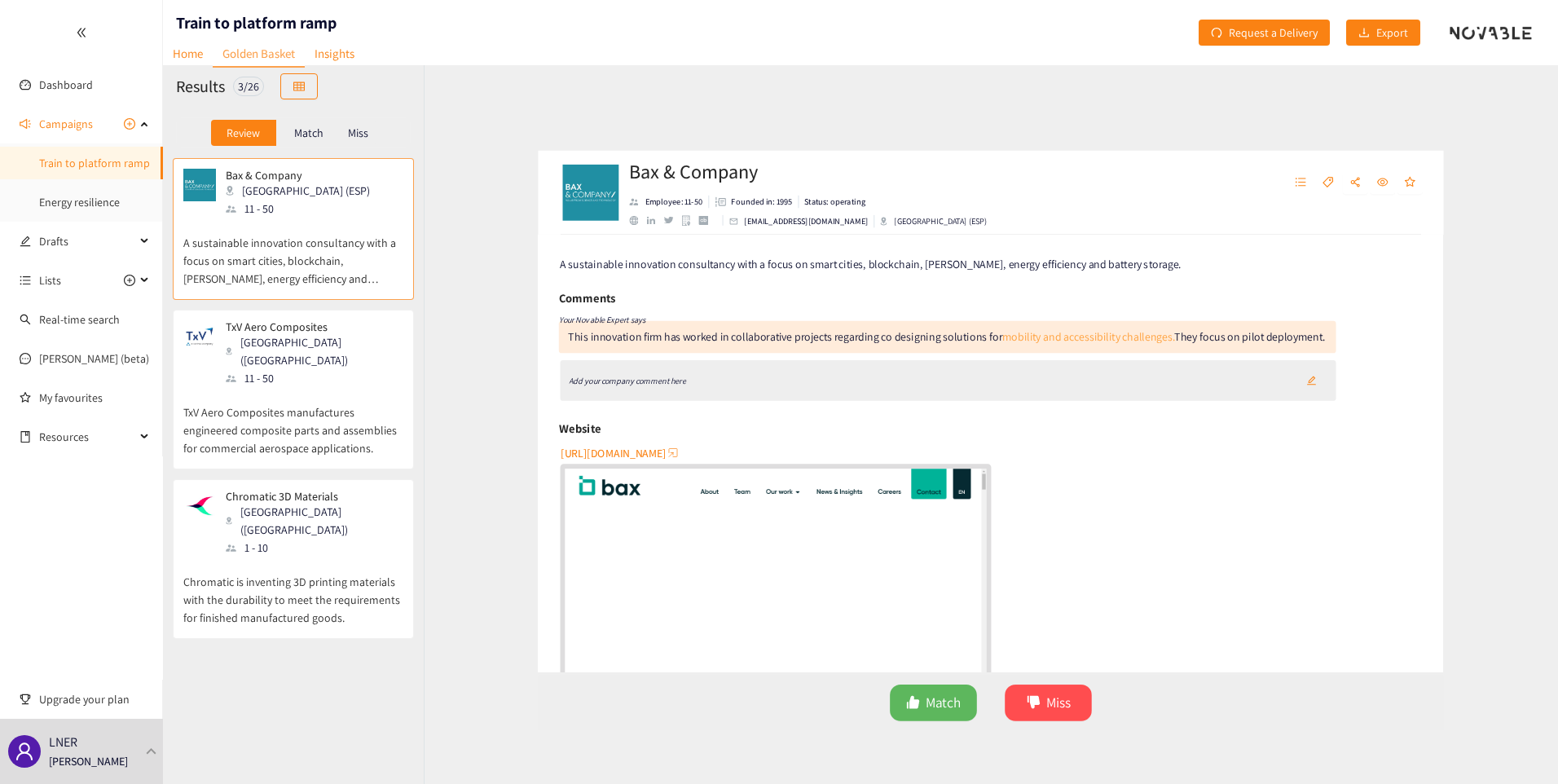
click at [1068, 321] on link "mobility and accessibility challenges." at bounding box center [1105, 321] width 200 height 17
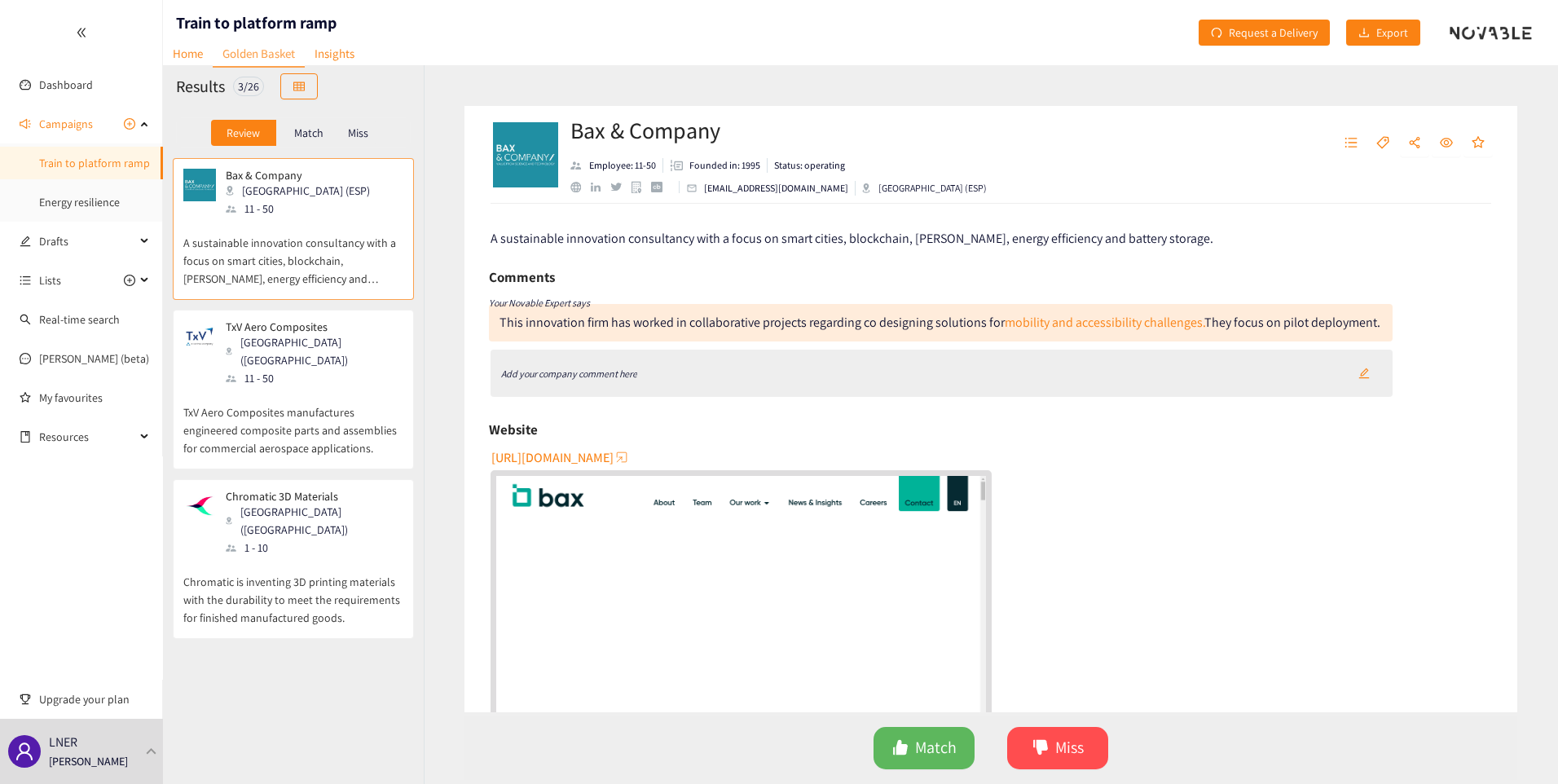
click at [632, 379] on icon "Add your company comment here" at bounding box center [569, 373] width 136 height 13
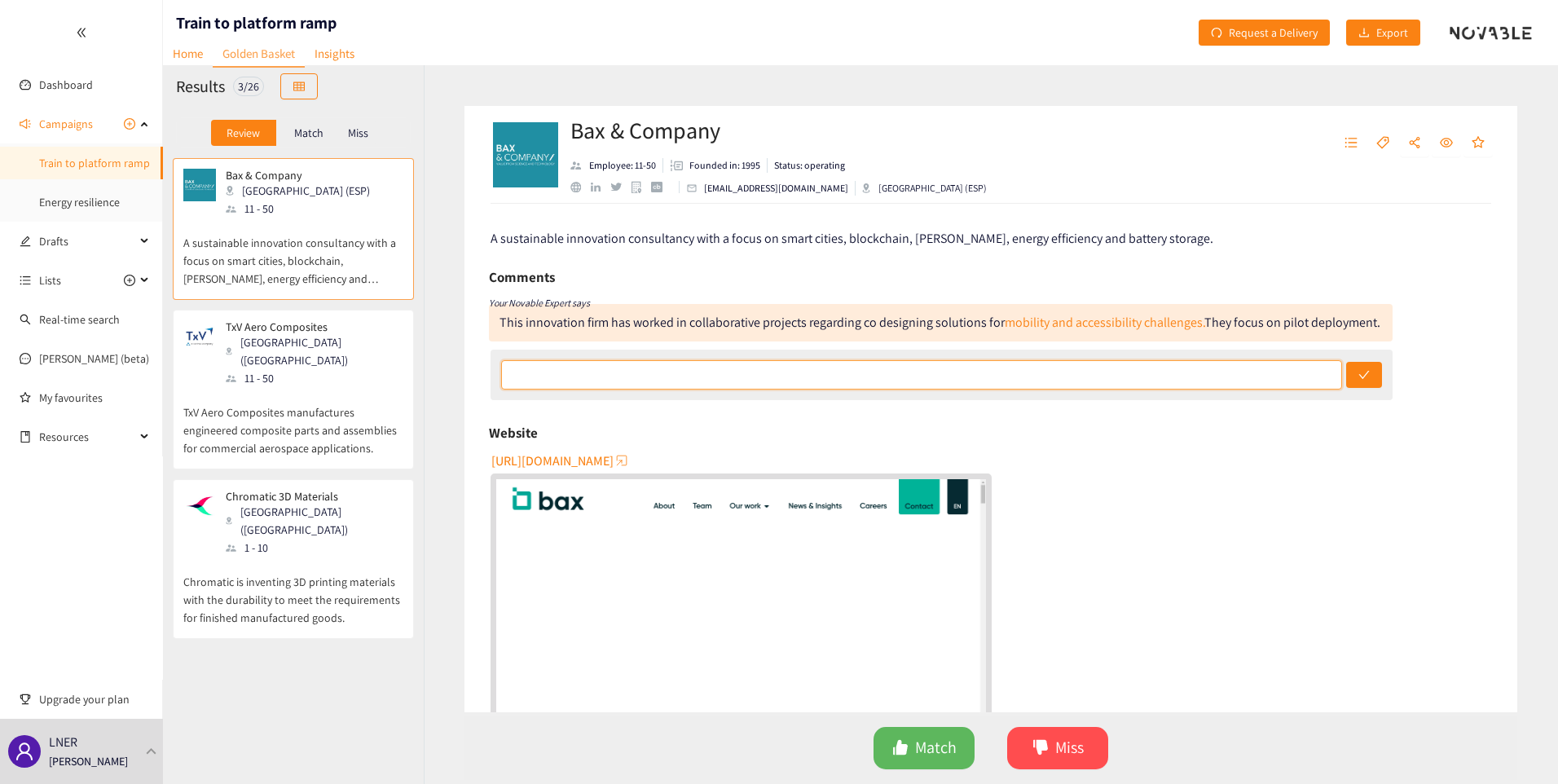
click at [634, 388] on input "text" at bounding box center [922, 374] width 842 height 29
click at [634, 388] on input "Might not be suitable, but worth engaging with." at bounding box center [922, 374] width 842 height 29
type input "Might not be suitable, but worth engaging with."
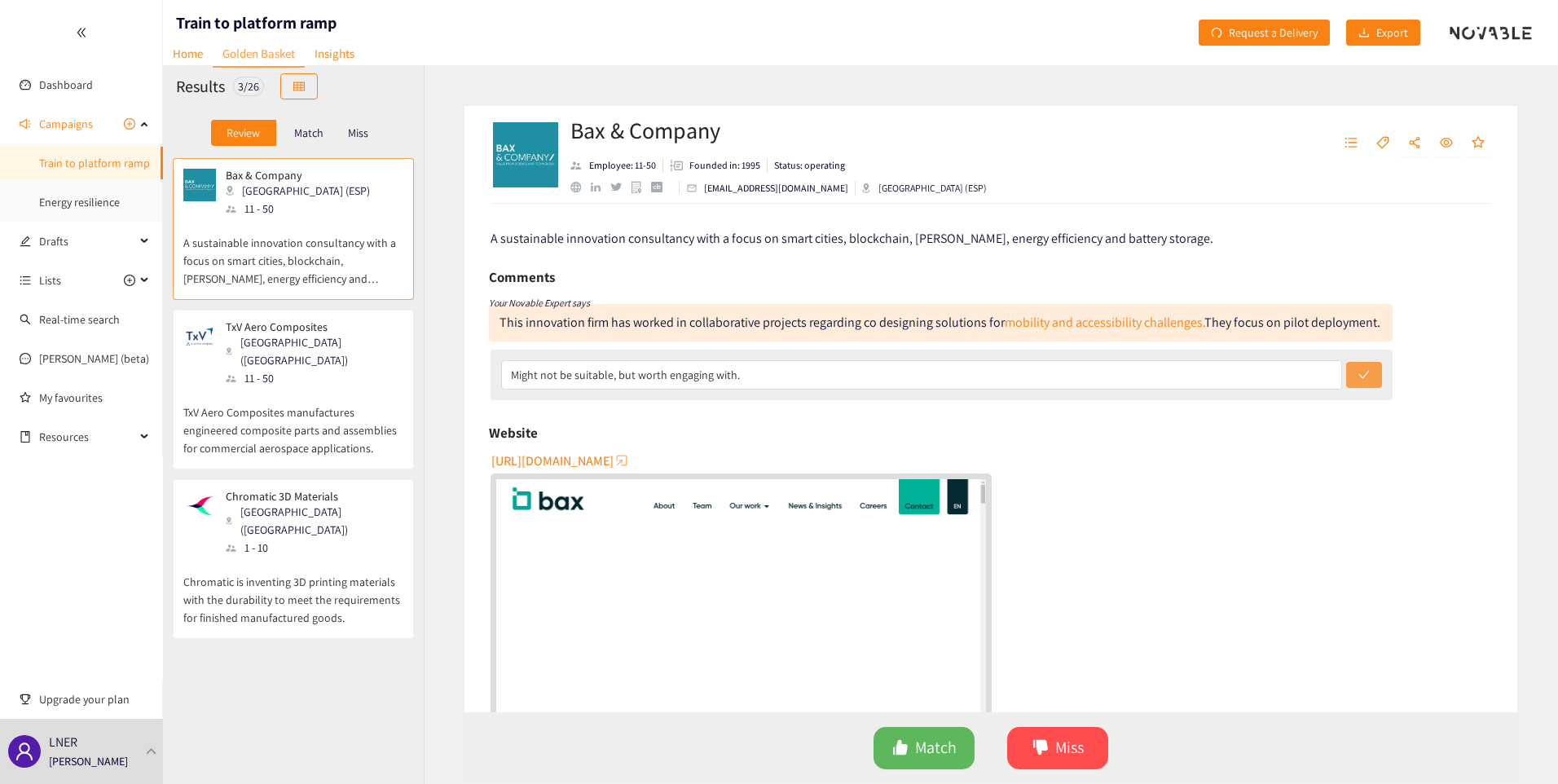
click at [1369, 388] on button "submit" at bounding box center [1364, 374] width 36 height 26
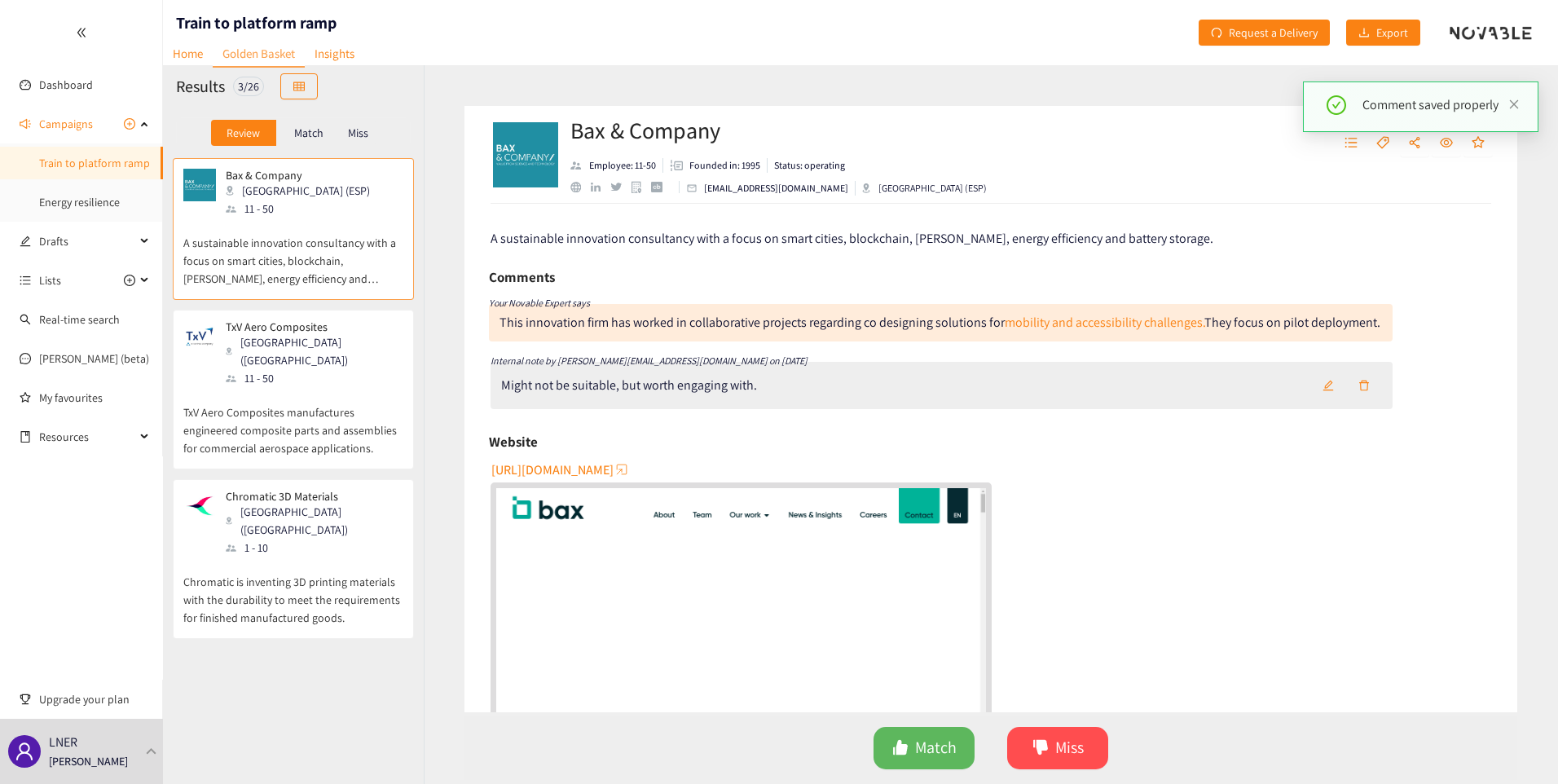
click at [749, 394] on div "Might not be suitable, but worth engaging with." at bounding box center [629, 385] width 255 height 16
copy div "Might not be suitable, but worth engaging with."
drag, startPoint x: 938, startPoint y: 734, endPoint x: 923, endPoint y: 730, distance: 15.5
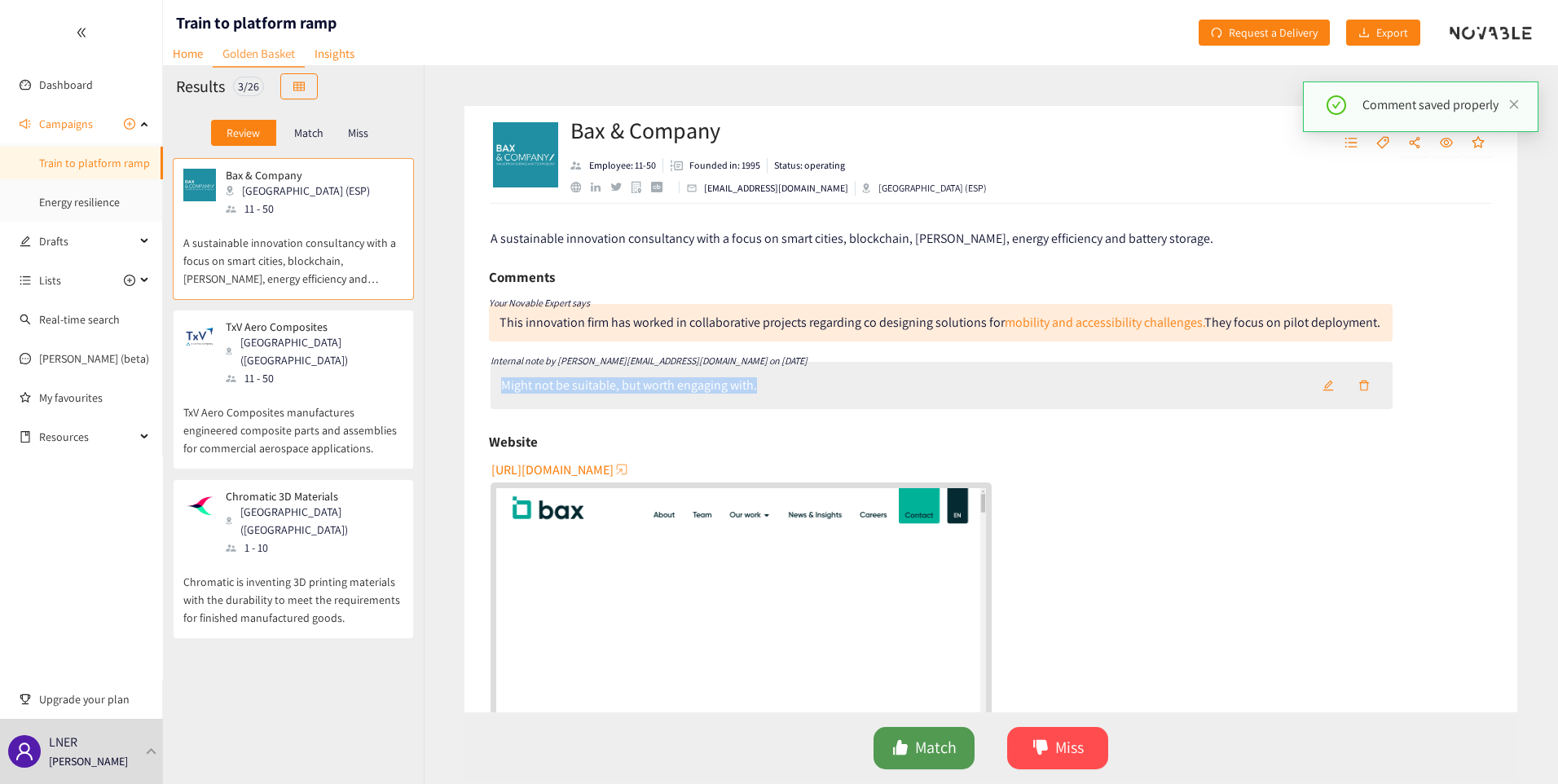
click at [938, 735] on button "Match" at bounding box center [924, 747] width 101 height 42
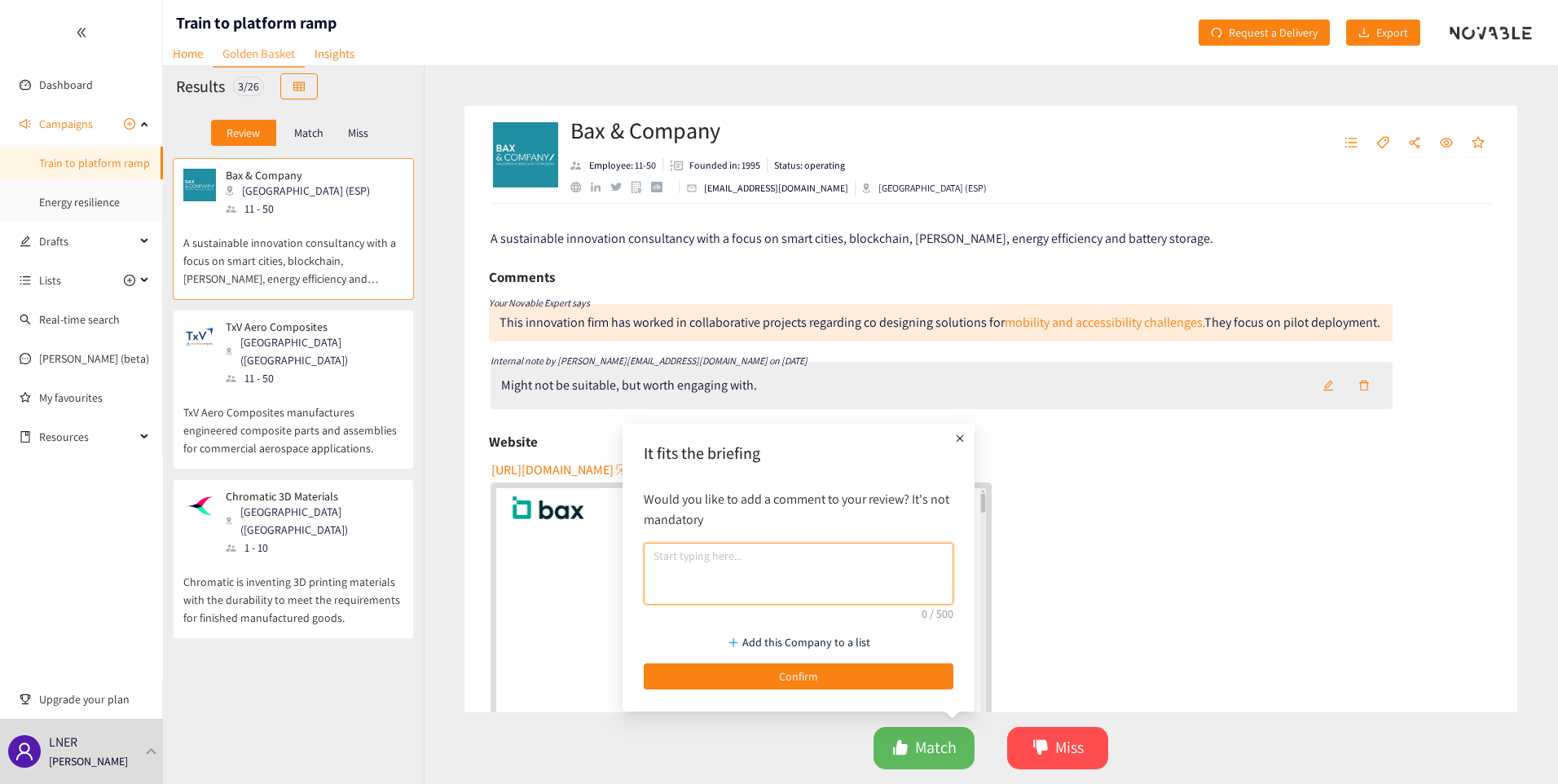
click at [738, 563] on textarea at bounding box center [799, 573] width 310 height 62
paste textarea "Might not be suitable, but worth engaging with."
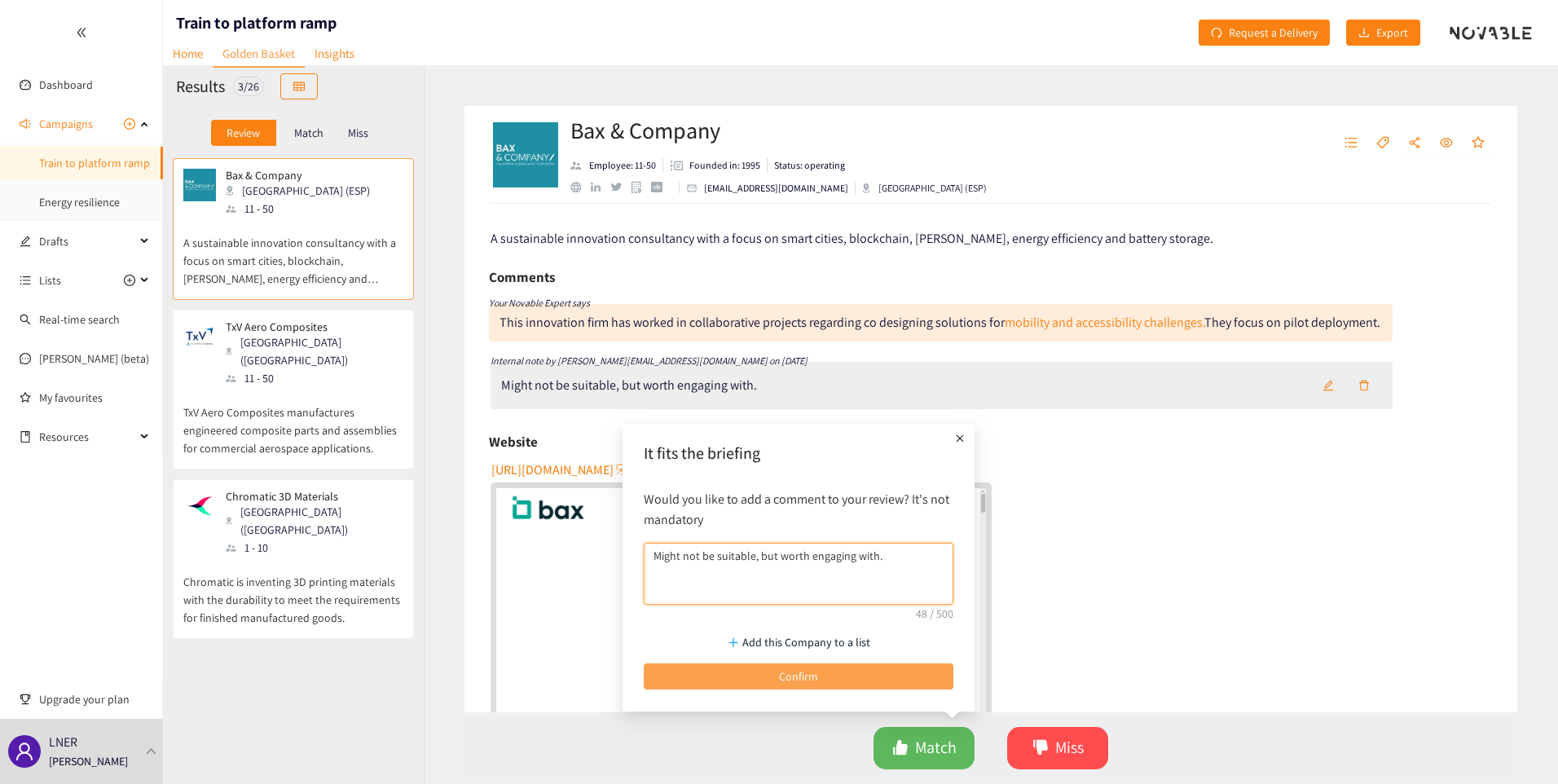
type textarea "Might not be suitable, but worth engaging with."
click at [785, 674] on span "Confirm" at bounding box center [799, 676] width 39 height 18
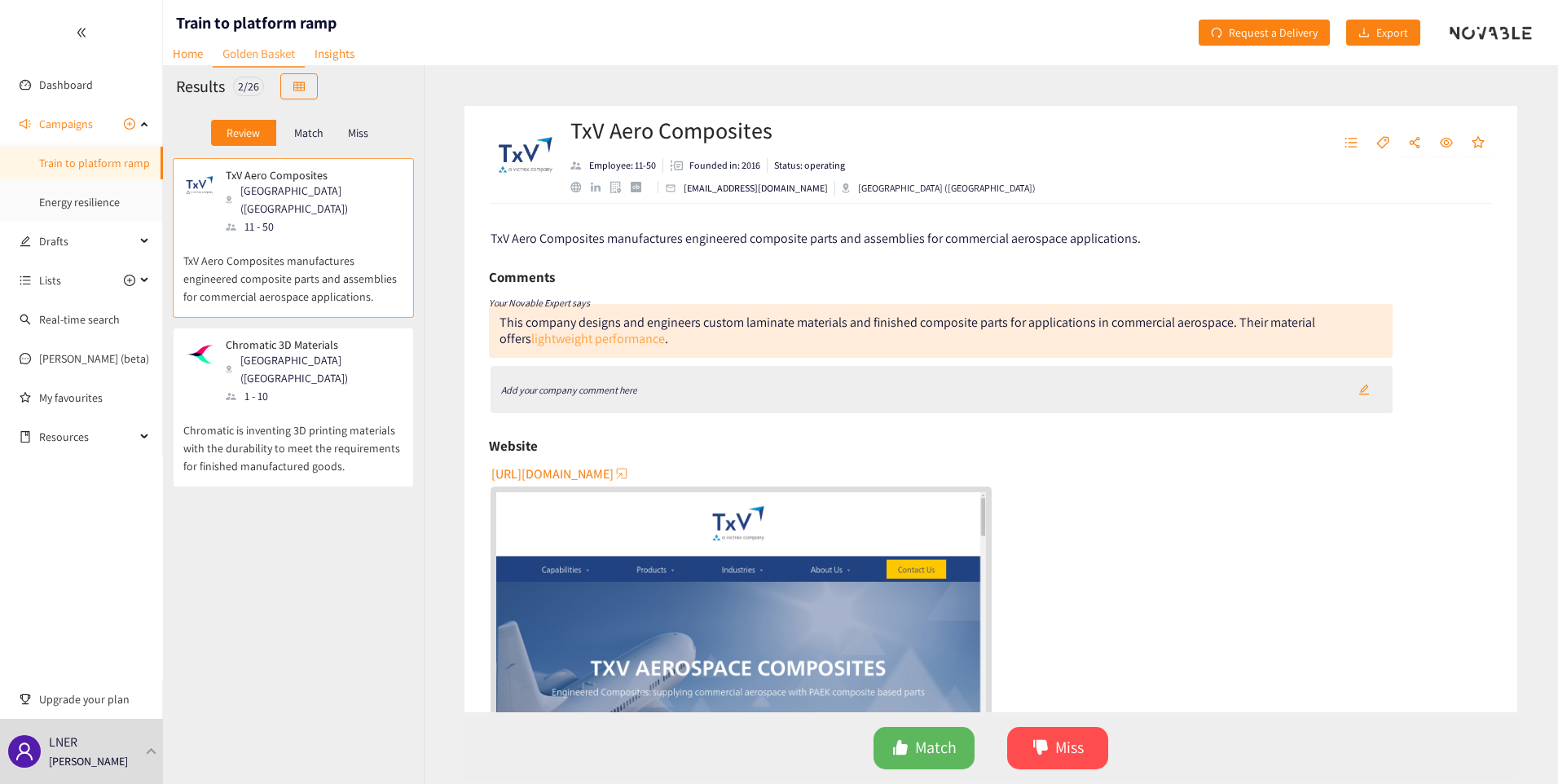
click at [622, 339] on link "lightweight performance" at bounding box center [599, 338] width 134 height 17
click at [343, 267] on p "TxV Aero Composites manufactures engineered composite parts and assemblies for …" at bounding box center [293, 271] width 220 height 70
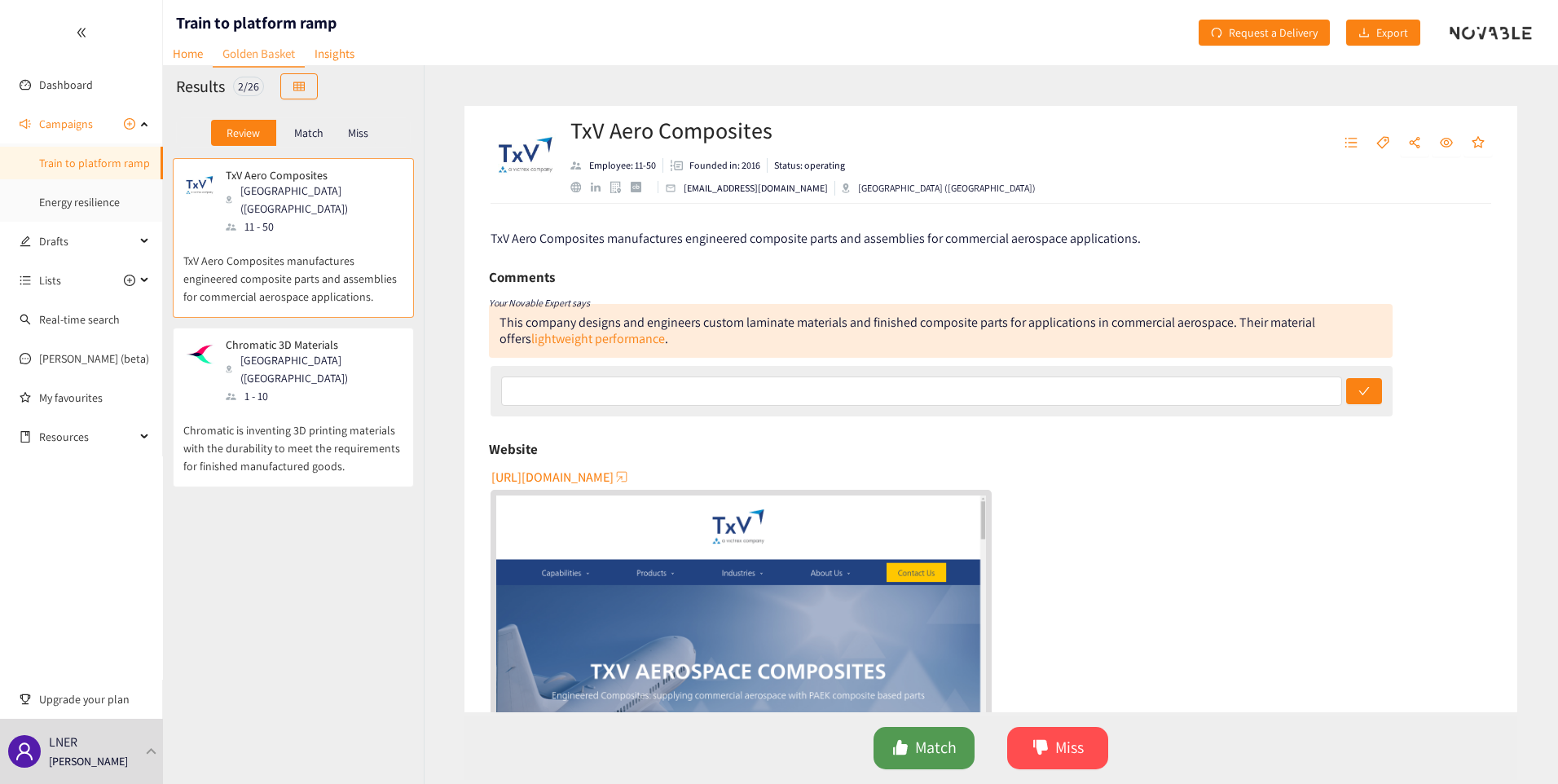
click at [928, 746] on span "Match" at bounding box center [936, 747] width 42 height 25
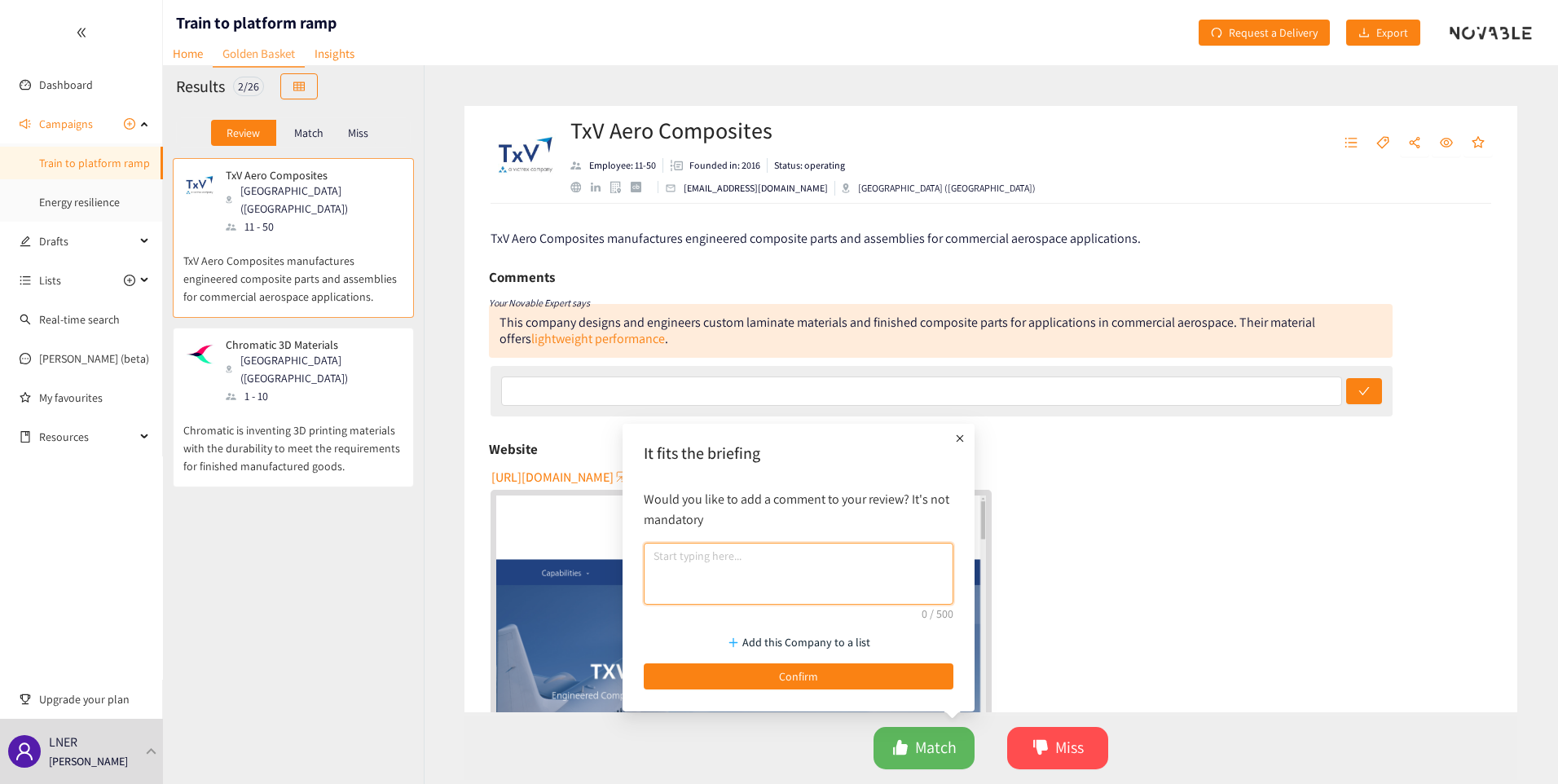
click at [789, 576] on textarea at bounding box center [799, 573] width 310 height 62
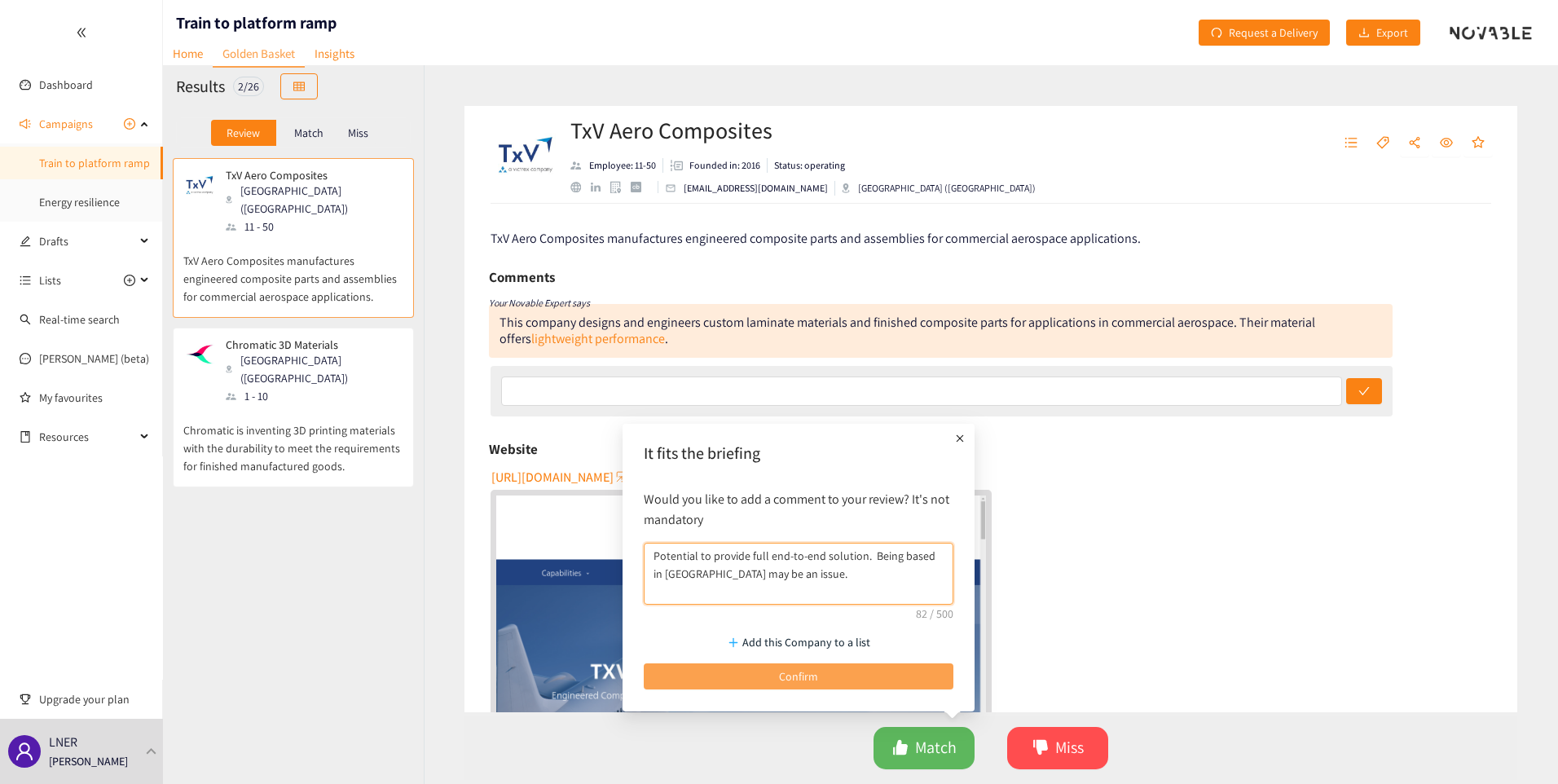
type textarea "Potential to provide full end-to-end solution. Being based in [GEOGRAPHIC_DATA]…"
click at [791, 673] on span "Confirm" at bounding box center [799, 676] width 39 height 18
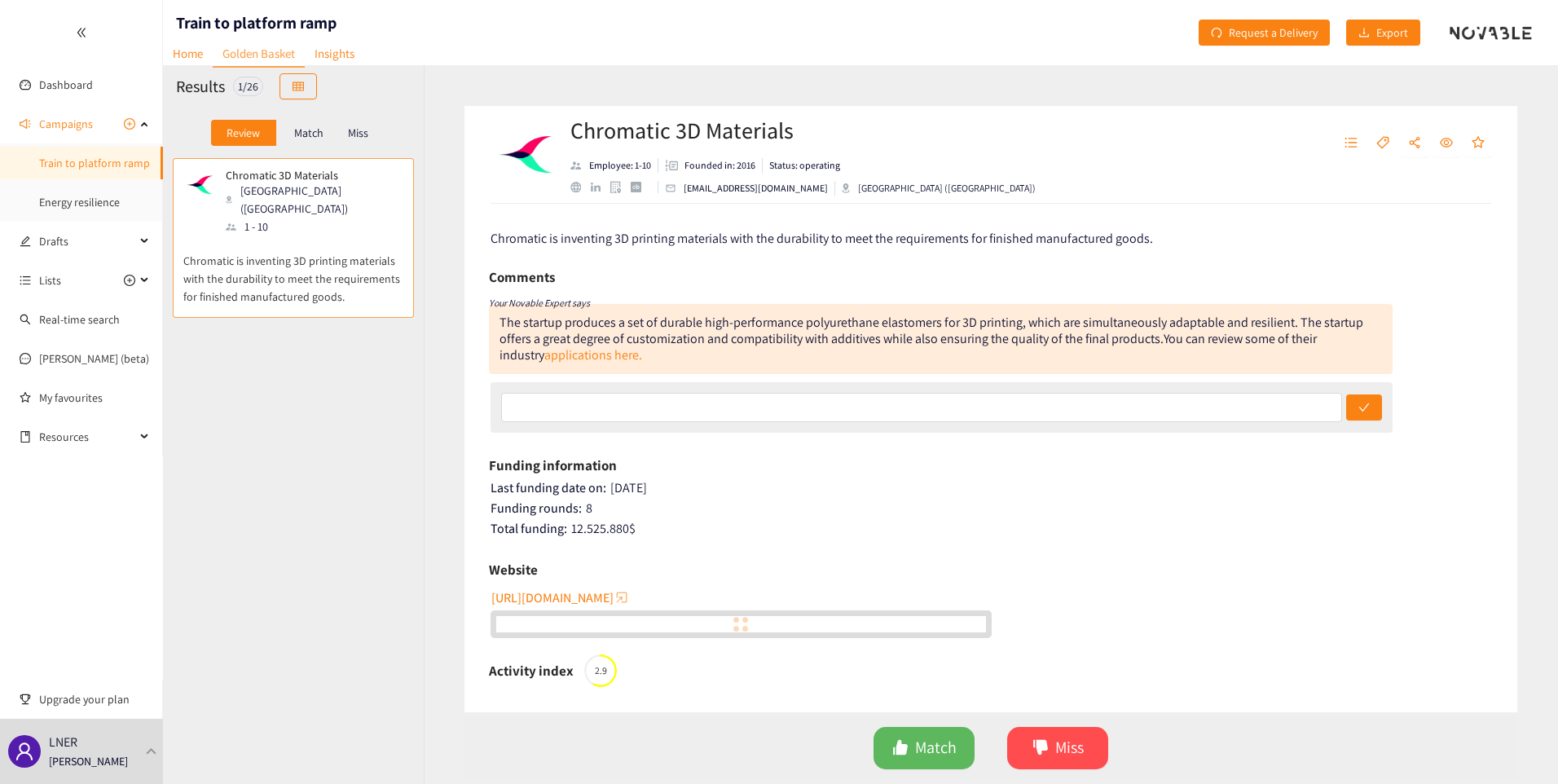
click at [271, 188] on div "[GEOGRAPHIC_DATA] ([GEOGRAPHIC_DATA])" at bounding box center [314, 199] width 176 height 36
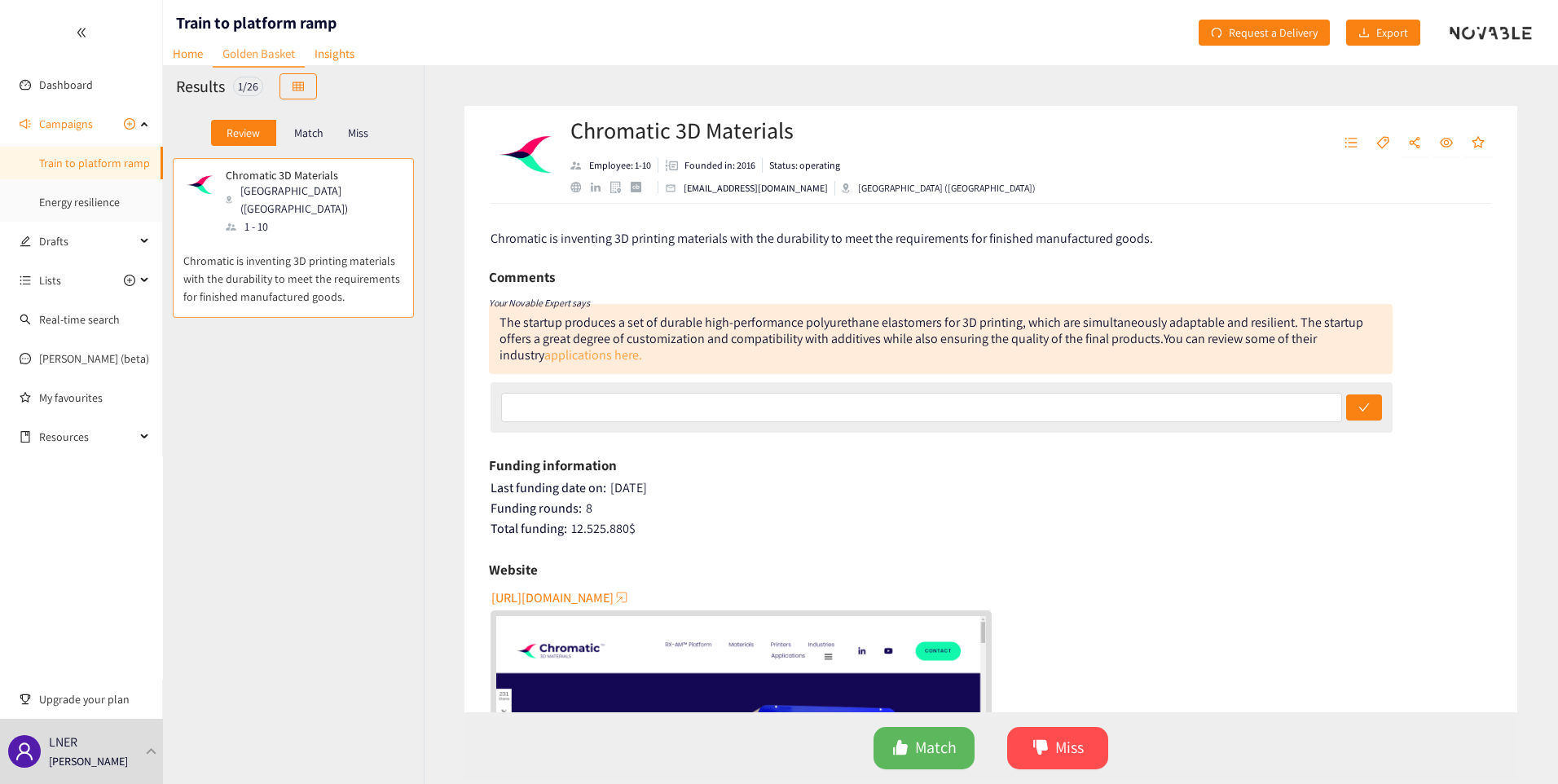
click at [544, 358] on link "applications here." at bounding box center [592, 354] width 97 height 17
click at [1081, 747] on span "Miss" at bounding box center [1069, 747] width 29 height 25
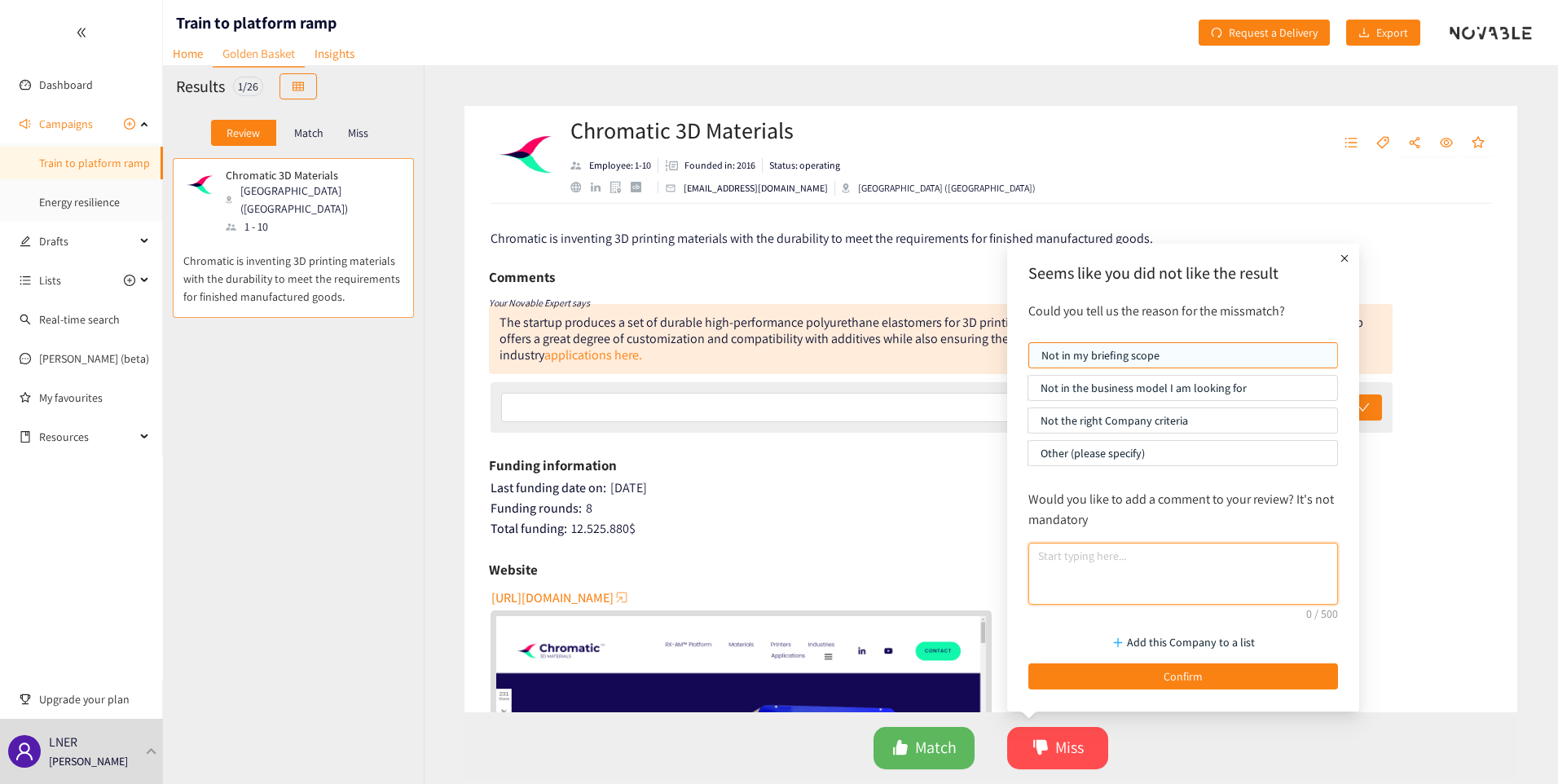
click at [1060, 572] on textarea at bounding box center [1183, 573] width 310 height 62
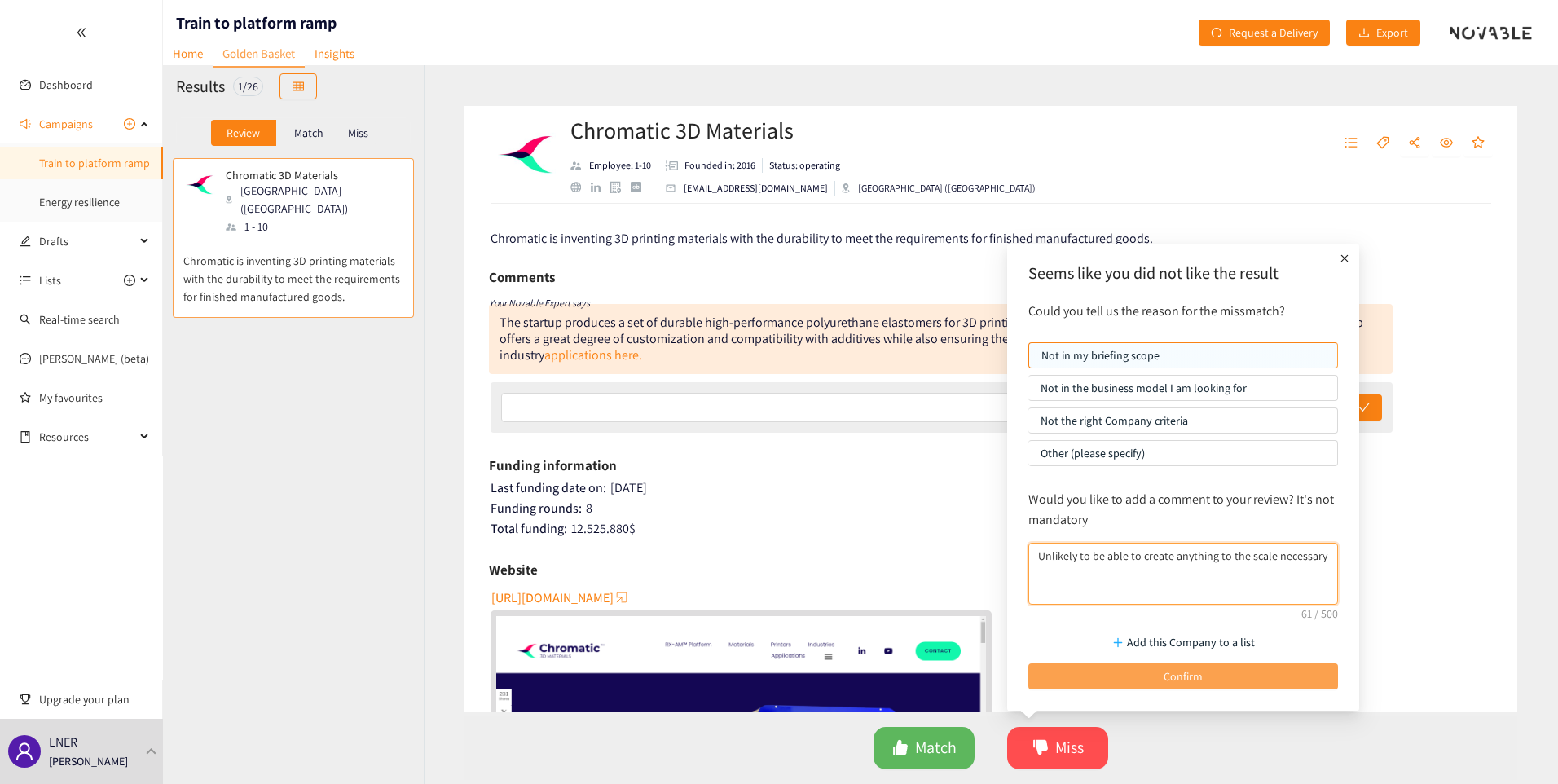
type textarea "Unlikely to be able to create anything to the scale necessary"
click at [1176, 677] on span "Confirm" at bounding box center [1184, 676] width 39 height 18
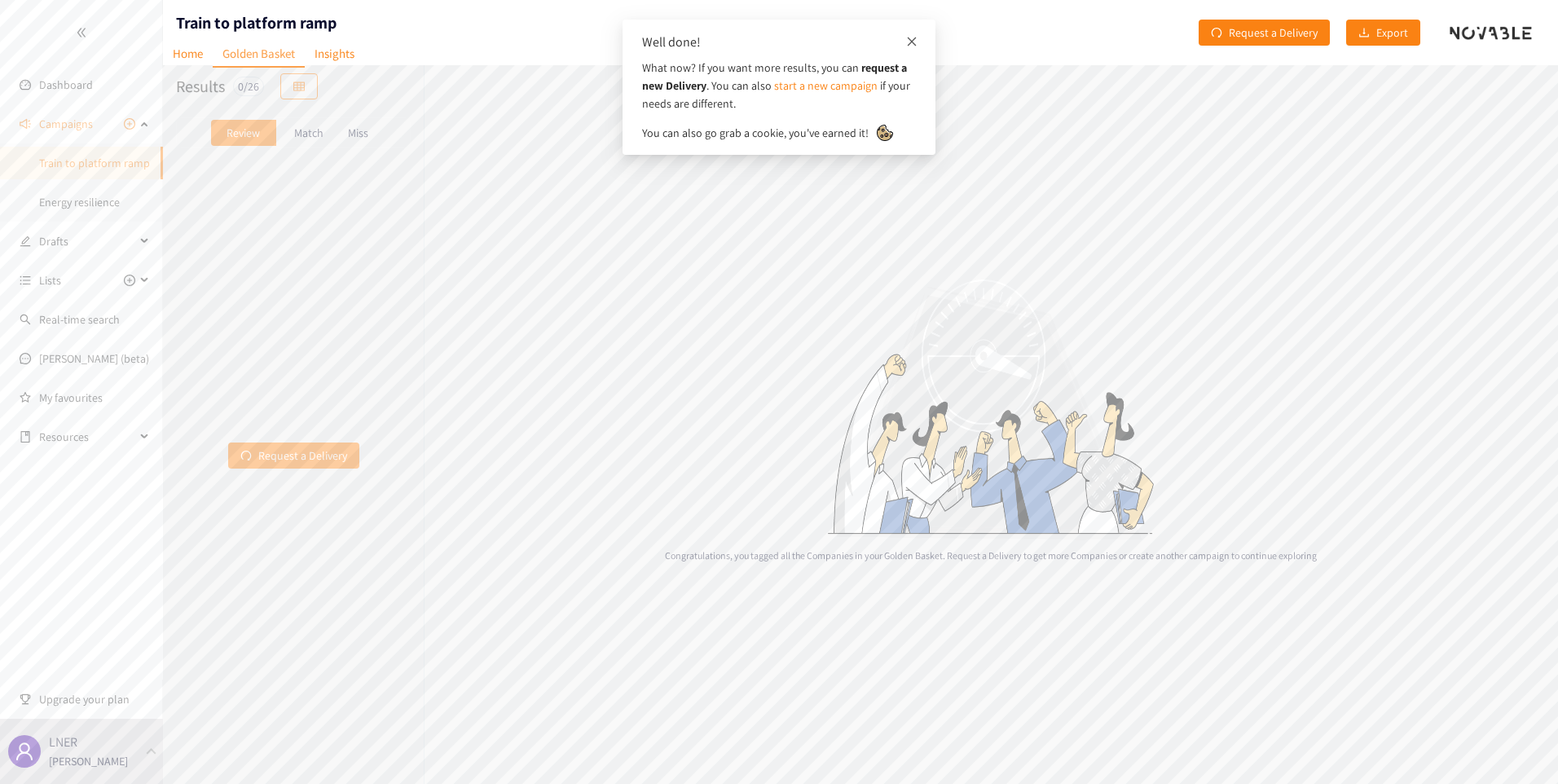
click at [915, 38] on icon "close" at bounding box center [911, 41] width 12 height 12
